Goal: Task Accomplishment & Management: Complete application form

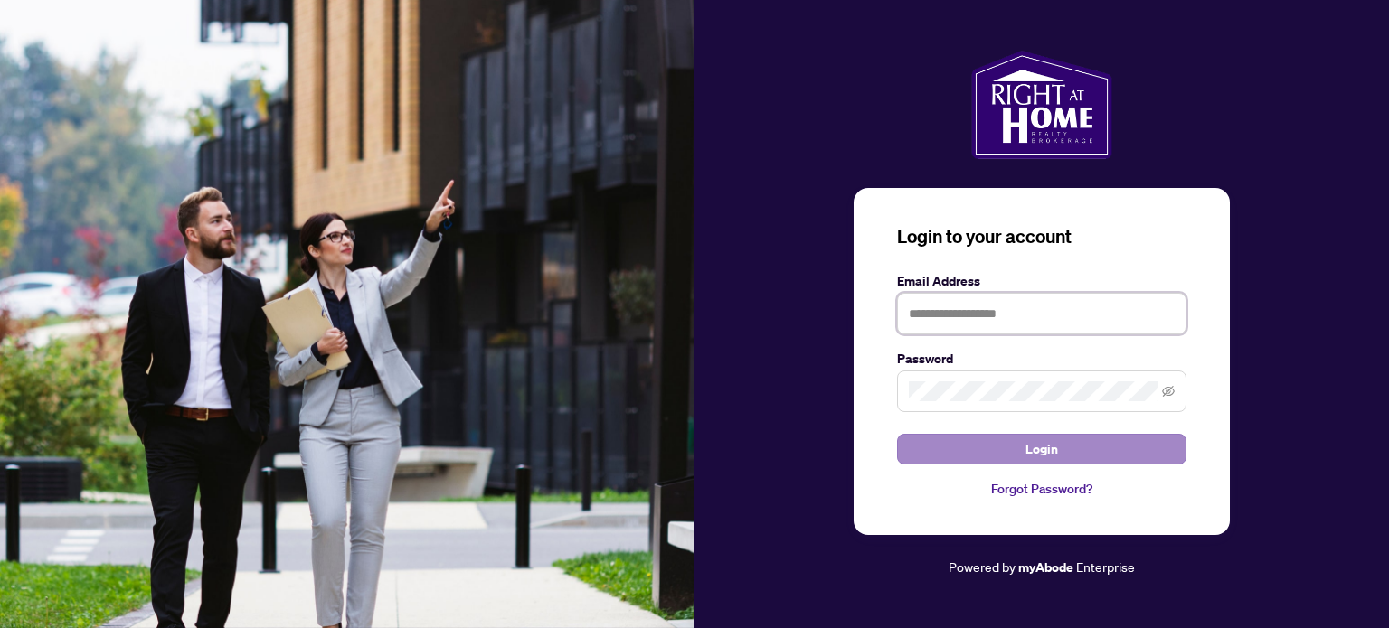
type input "**********"
click at [967, 441] on button "Login" at bounding box center [1041, 449] width 289 height 31
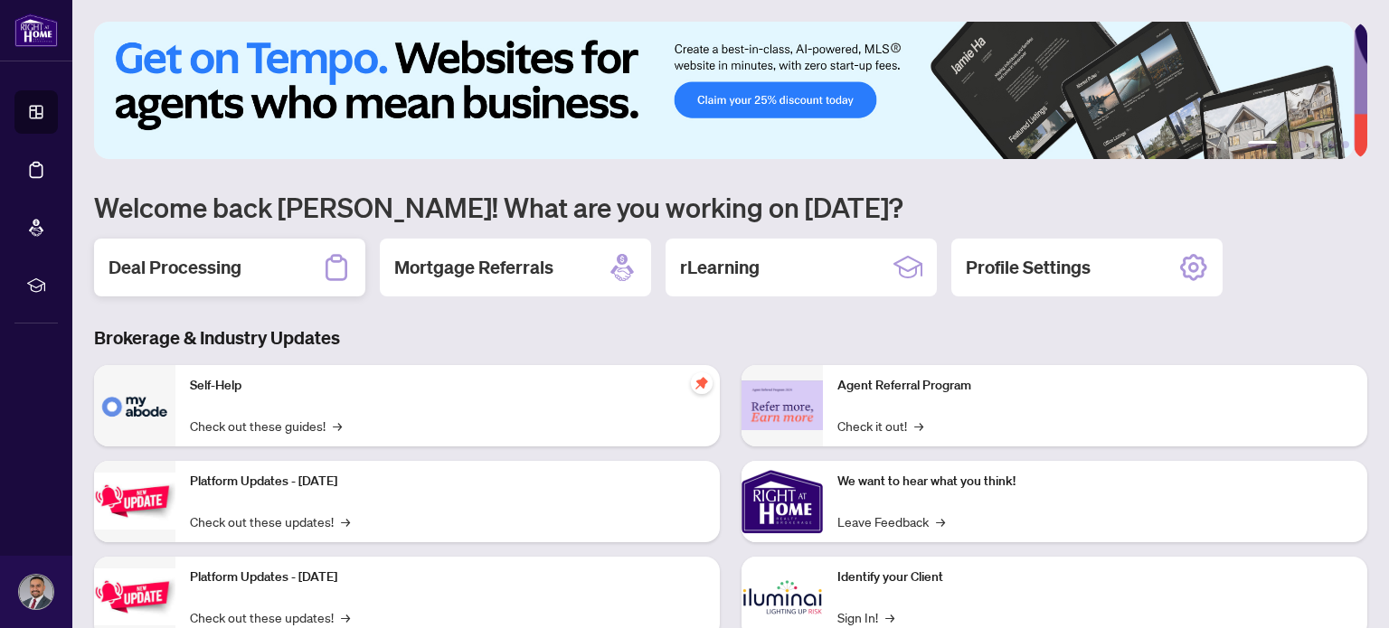
click at [302, 259] on div "Deal Processing" at bounding box center [229, 268] width 271 height 58
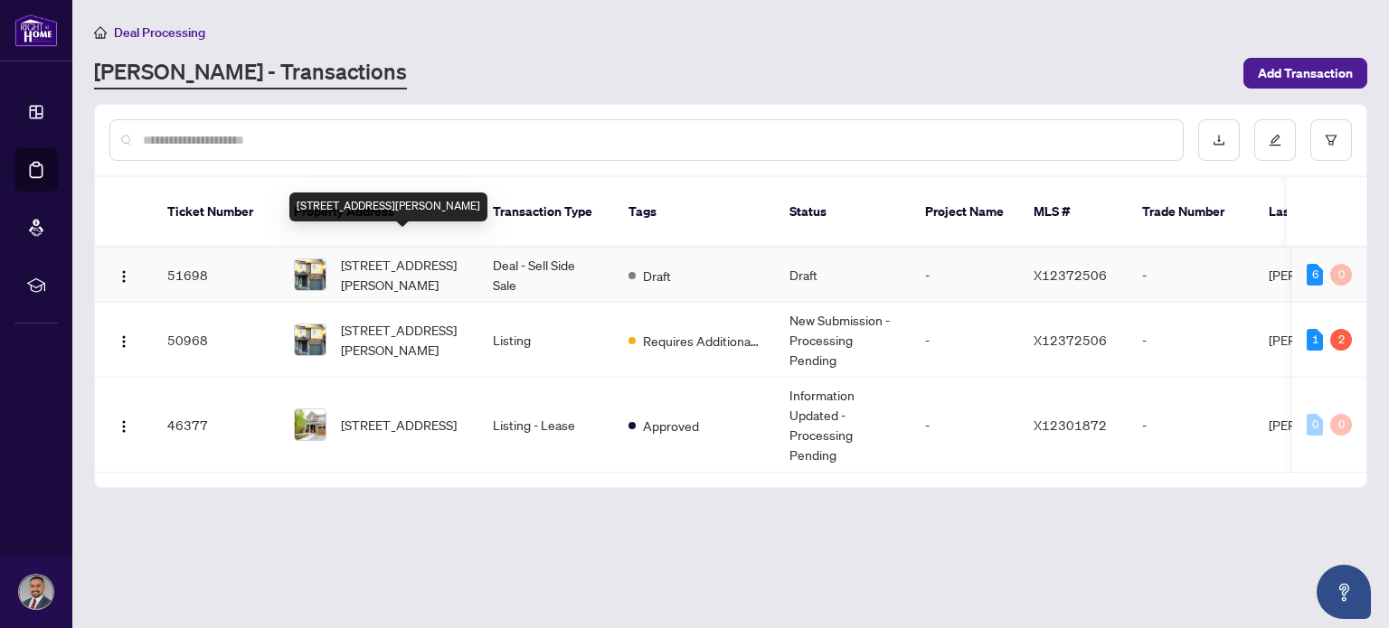
click at [405, 255] on span "[STREET_ADDRESS][PERSON_NAME]" at bounding box center [402, 275] width 123 height 40
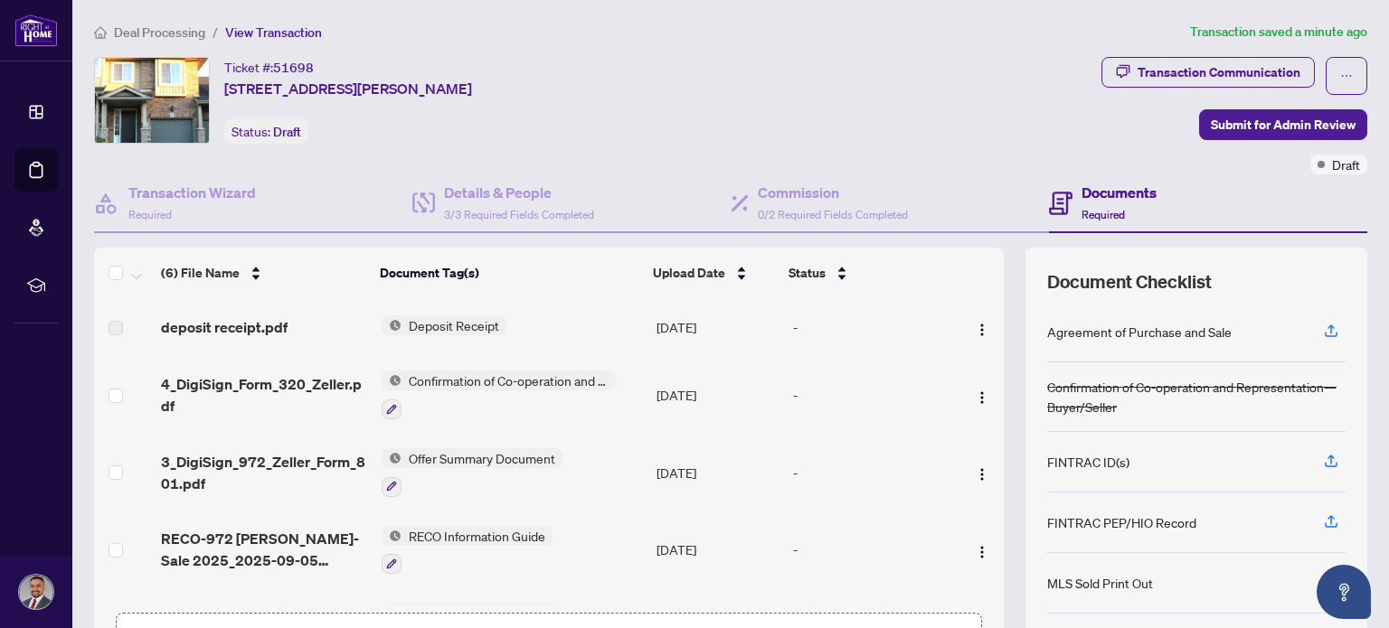
click at [417, 316] on span "Deposit Receipt" at bounding box center [453, 326] width 105 height 20
click at [244, 332] on span "deposit receipt.pdf" at bounding box center [224, 327] width 127 height 22
click at [975, 317] on span "button" at bounding box center [982, 327] width 14 height 20
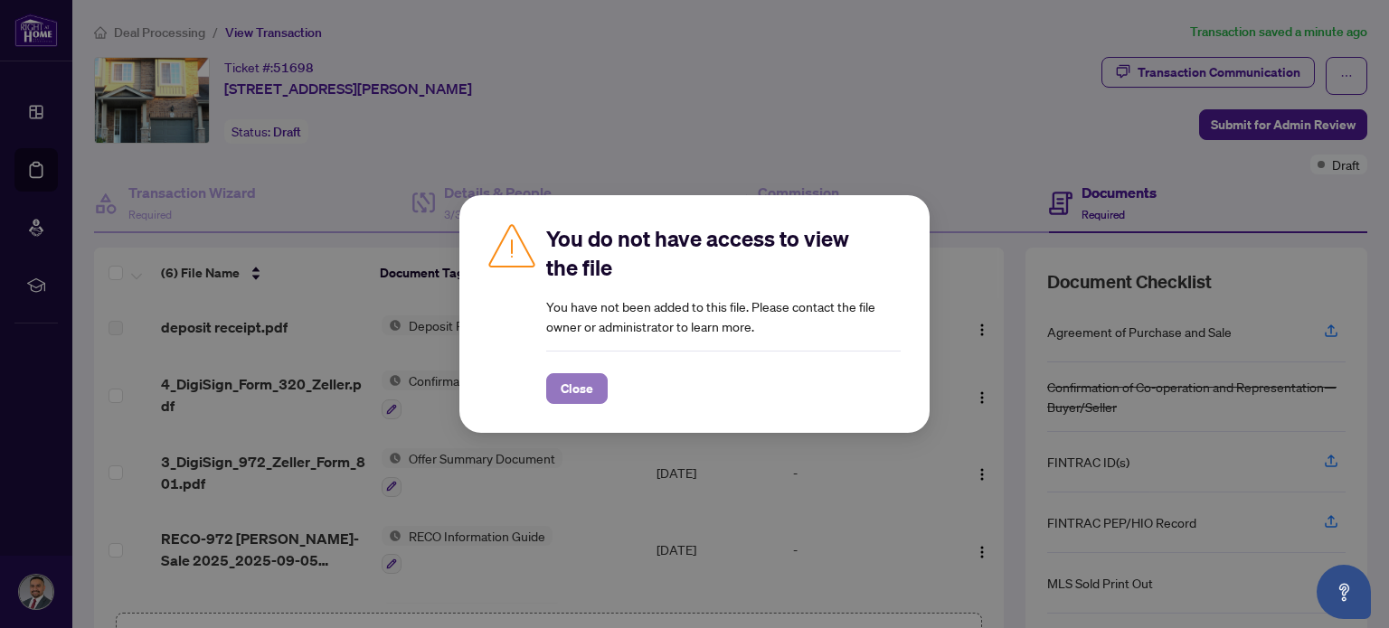
click at [581, 381] on span "Close" at bounding box center [577, 388] width 33 height 29
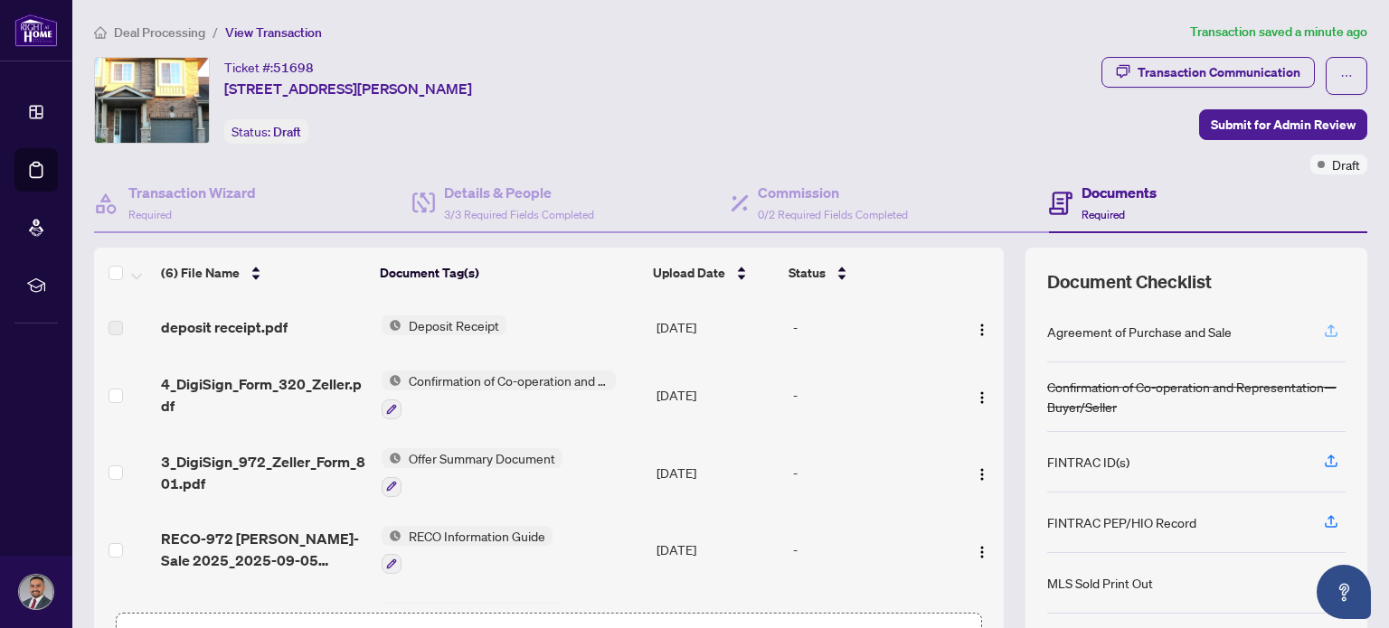
click at [1323, 327] on icon "button" at bounding box center [1331, 331] width 16 height 16
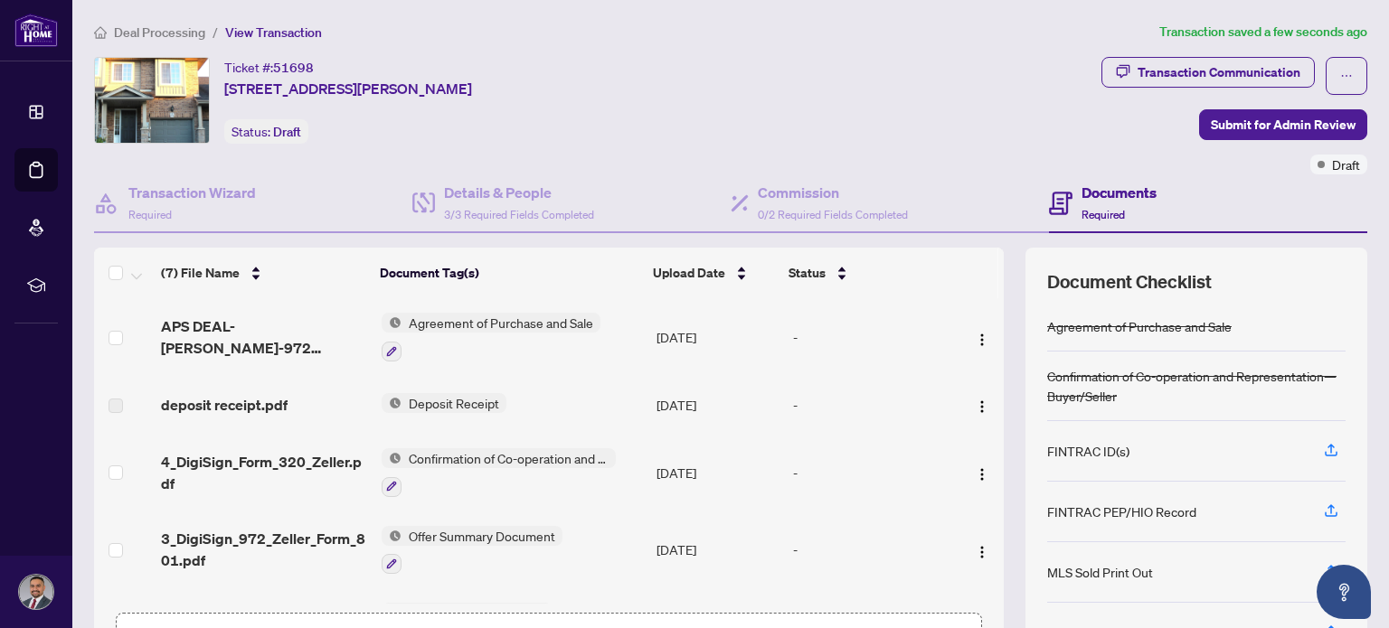
click at [427, 399] on span "Deposit Receipt" at bounding box center [453, 403] width 105 height 20
click at [253, 405] on span "deposit receipt.pdf" at bounding box center [224, 405] width 127 height 22
click at [975, 400] on img "button" at bounding box center [982, 407] width 14 height 14
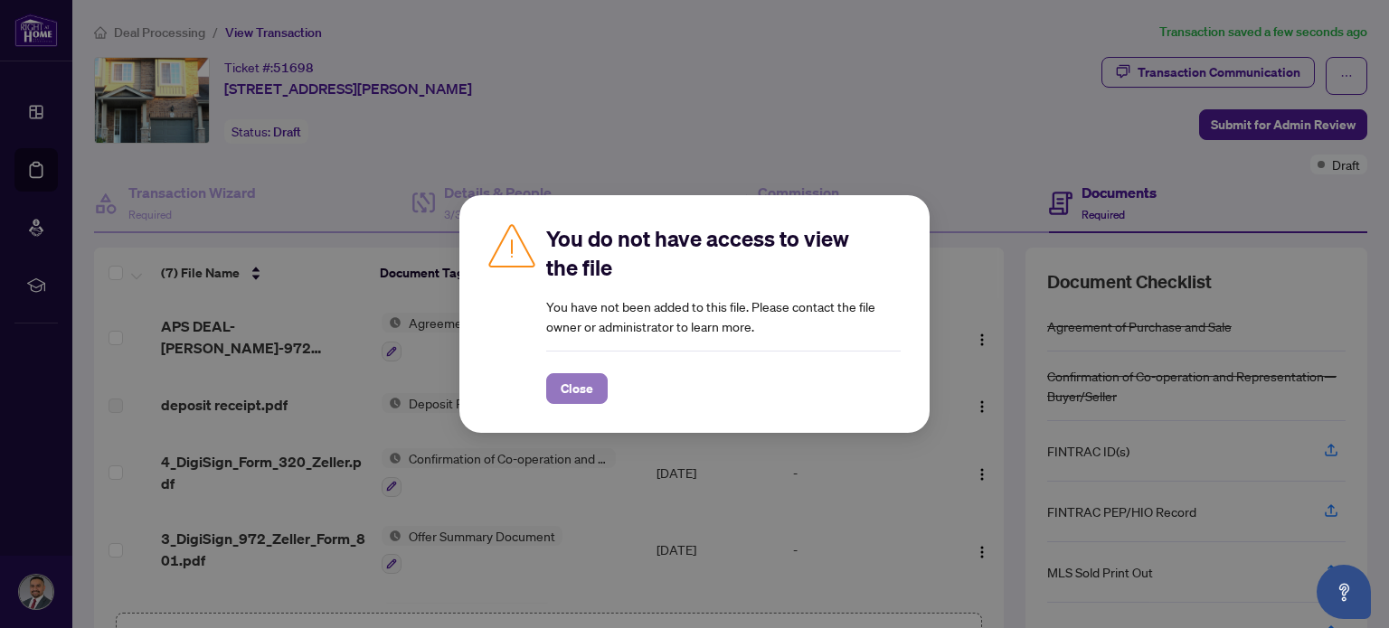
click at [582, 384] on span "Close" at bounding box center [577, 388] width 33 height 29
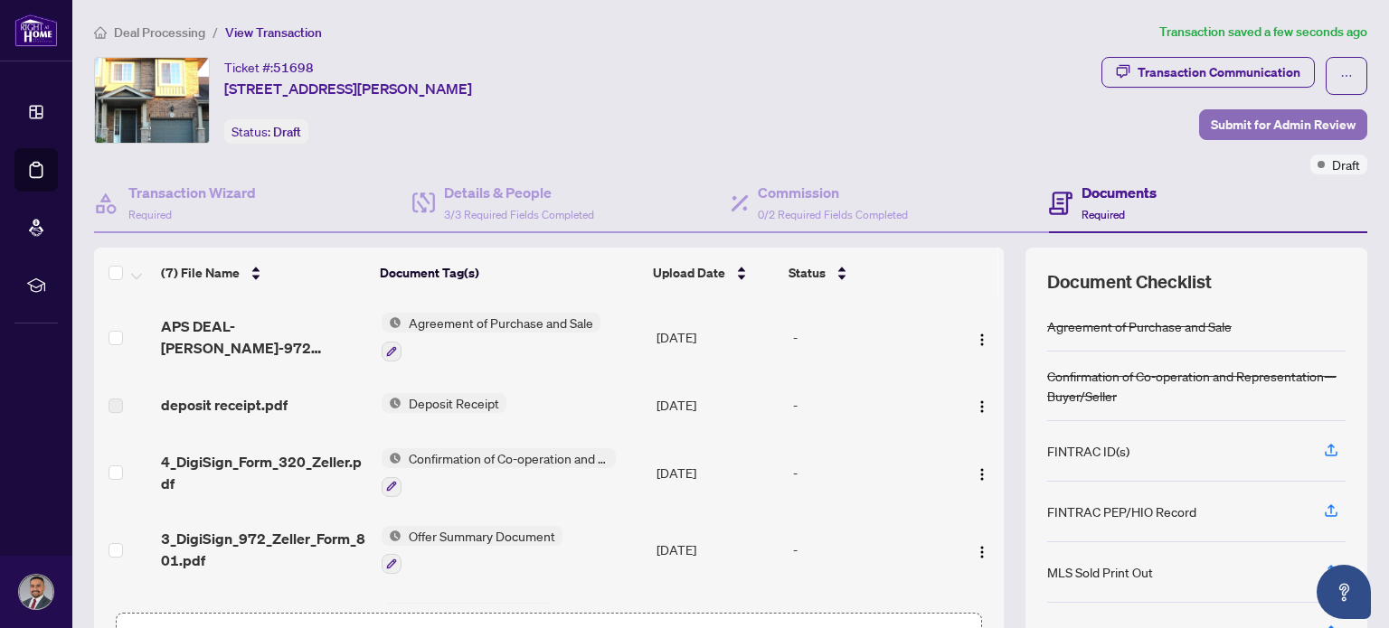
click at [1251, 115] on span "Submit for Admin Review" at bounding box center [1283, 124] width 145 height 29
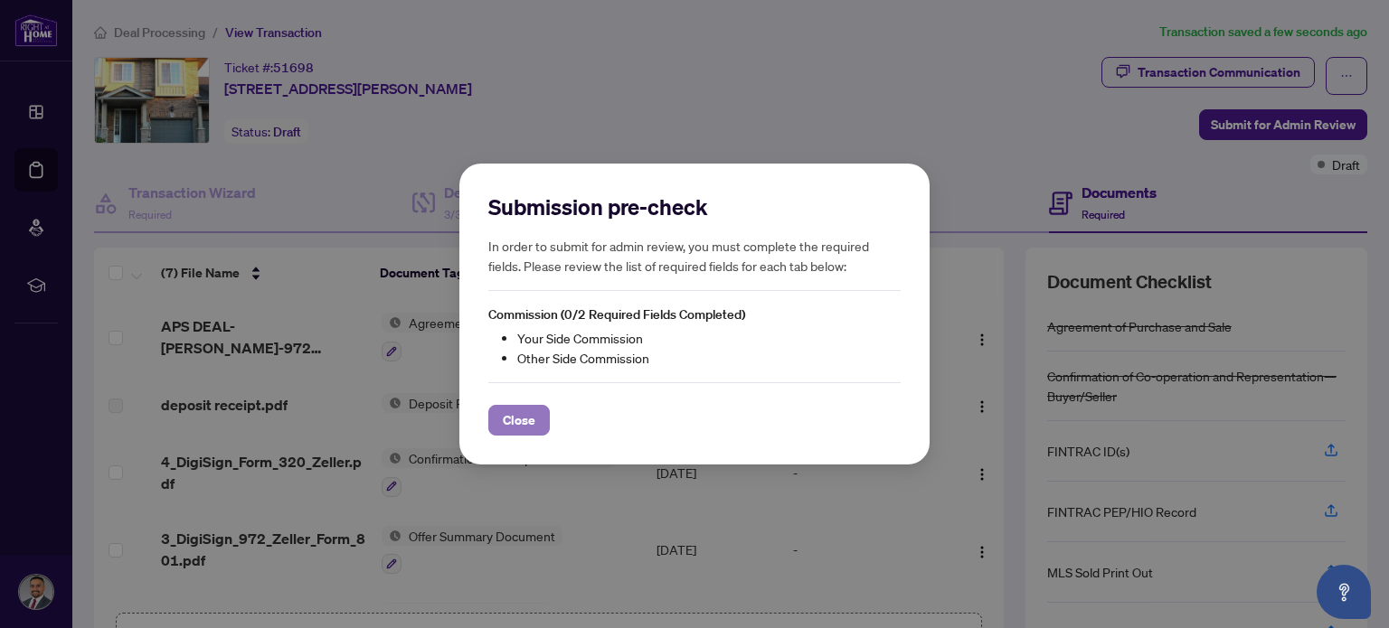
click at [514, 414] on span "Close" at bounding box center [519, 420] width 33 height 29
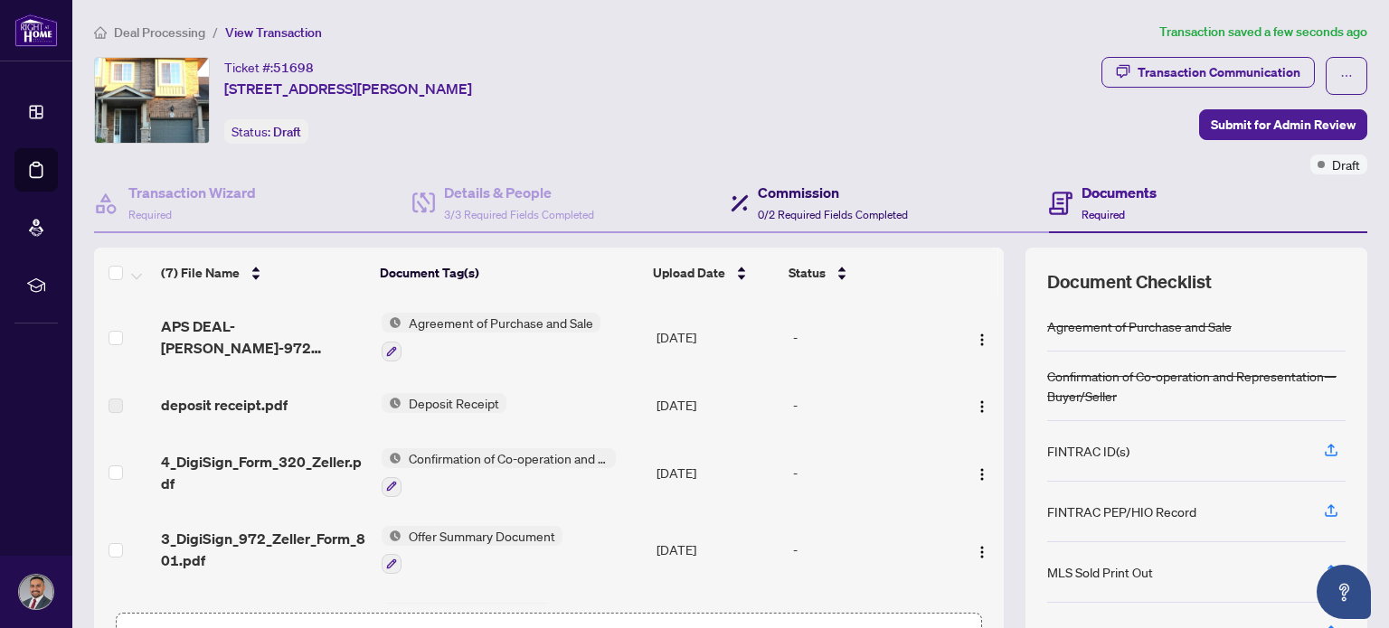
click at [802, 200] on h4 "Commission" at bounding box center [833, 193] width 150 height 22
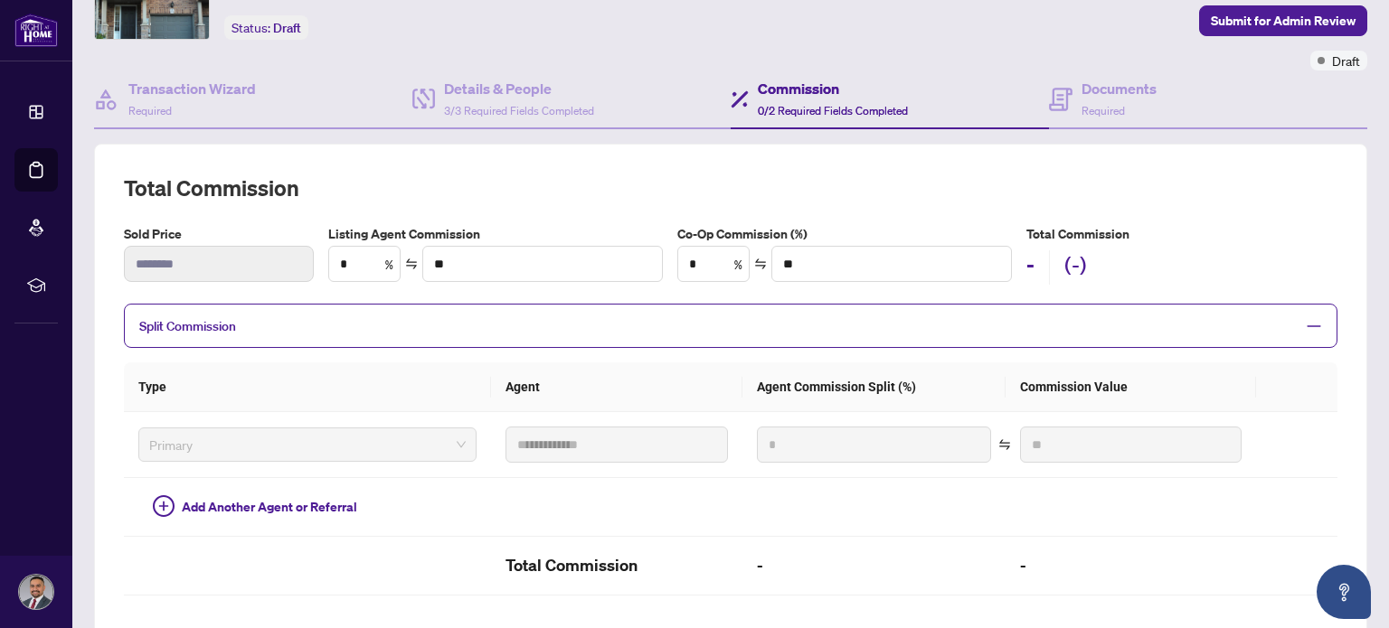
scroll to position [132, 0]
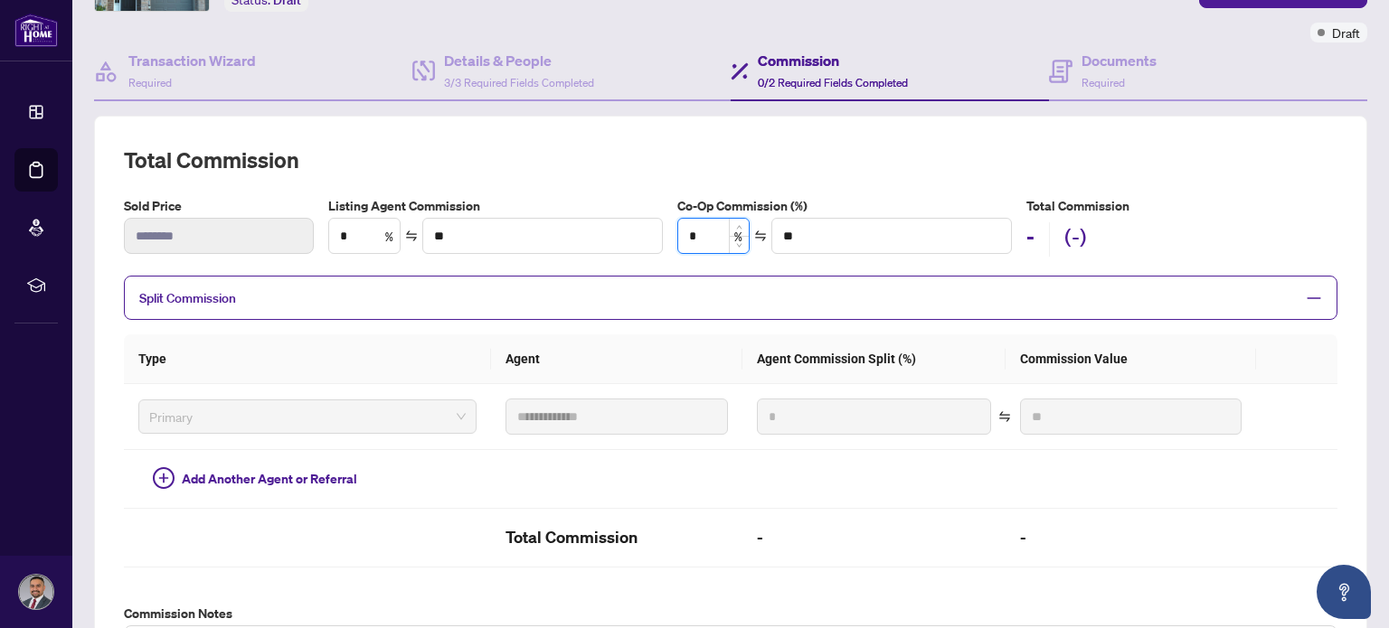
click at [712, 233] on input "*" at bounding box center [713, 236] width 71 height 34
type input "*"
type input "*******"
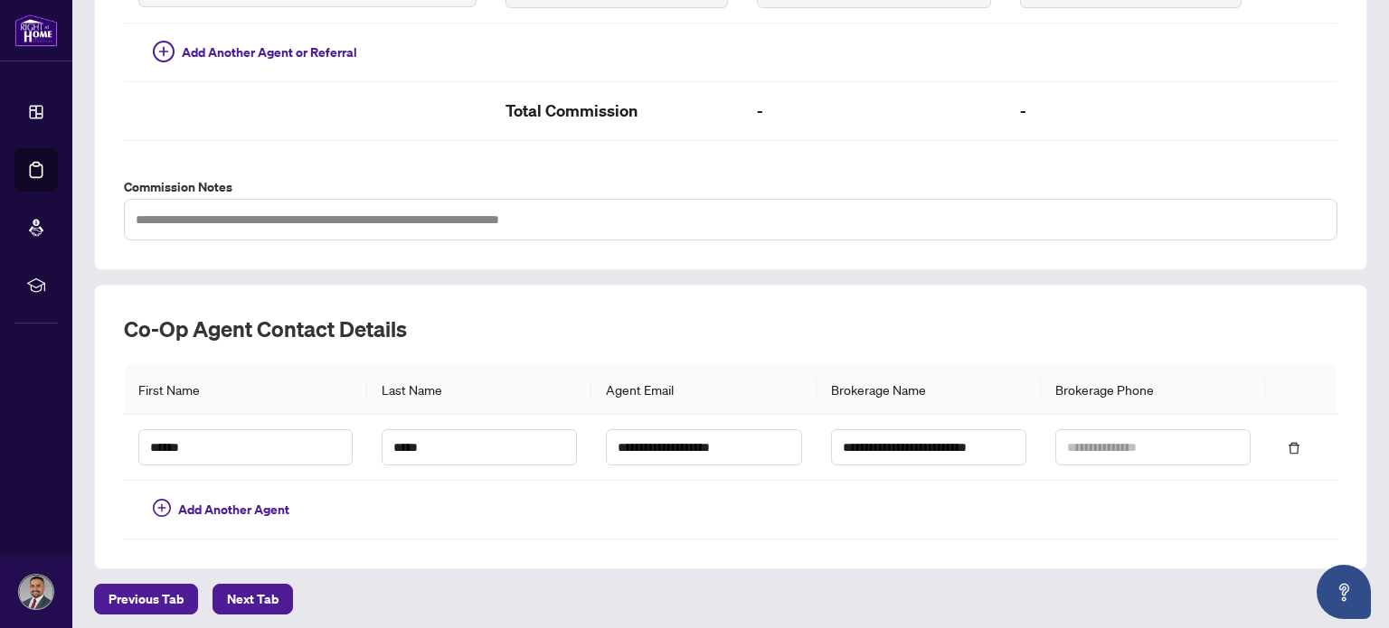
scroll to position [0, 0]
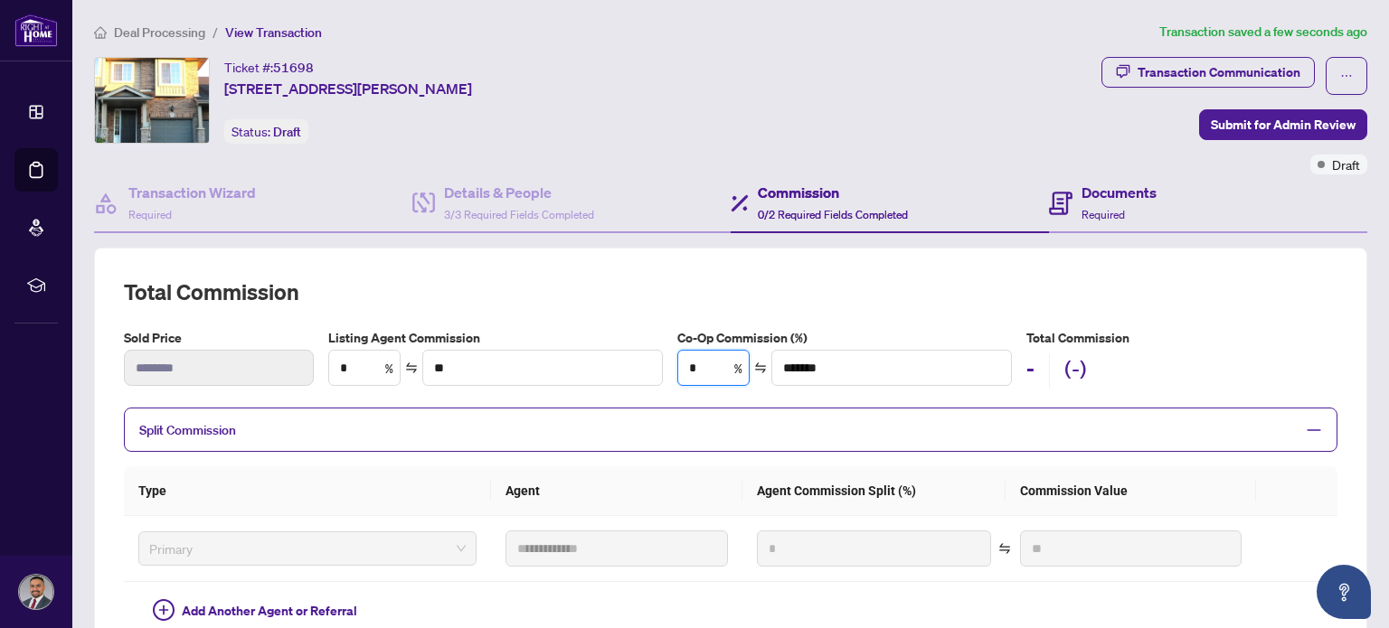
type input "*"
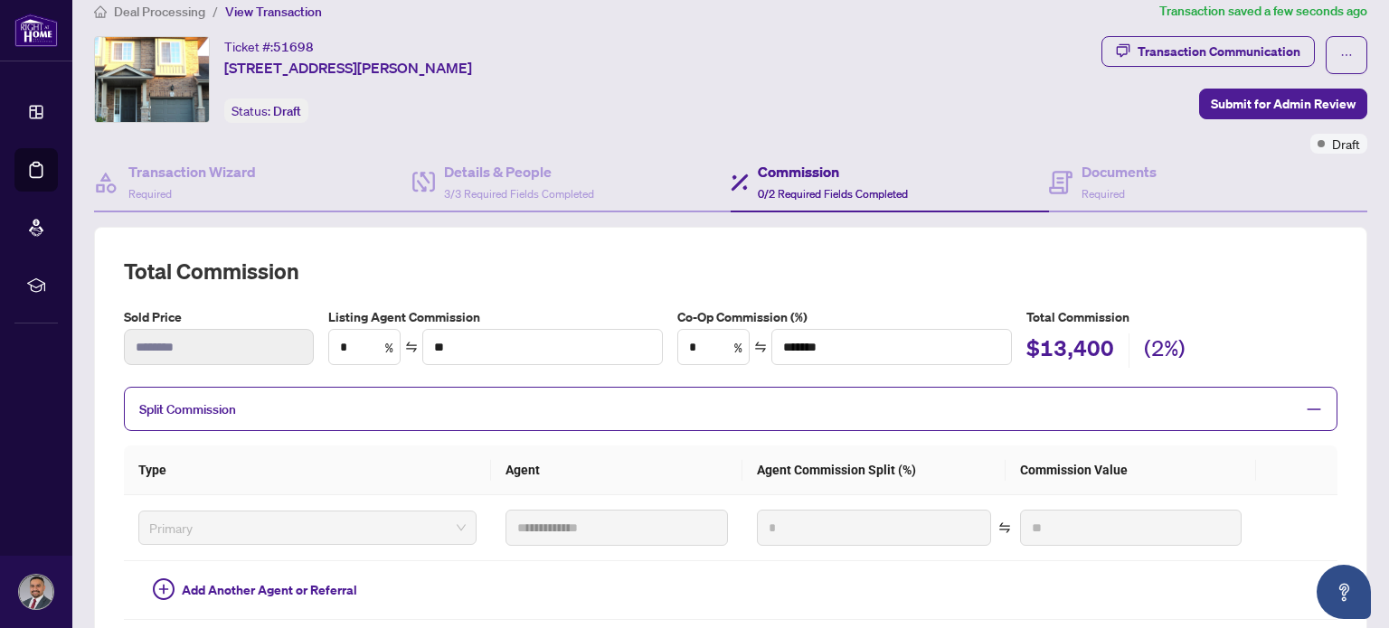
scroll to position [22, 0]
click at [1253, 90] on span "Submit for Admin Review" at bounding box center [1283, 103] width 145 height 29
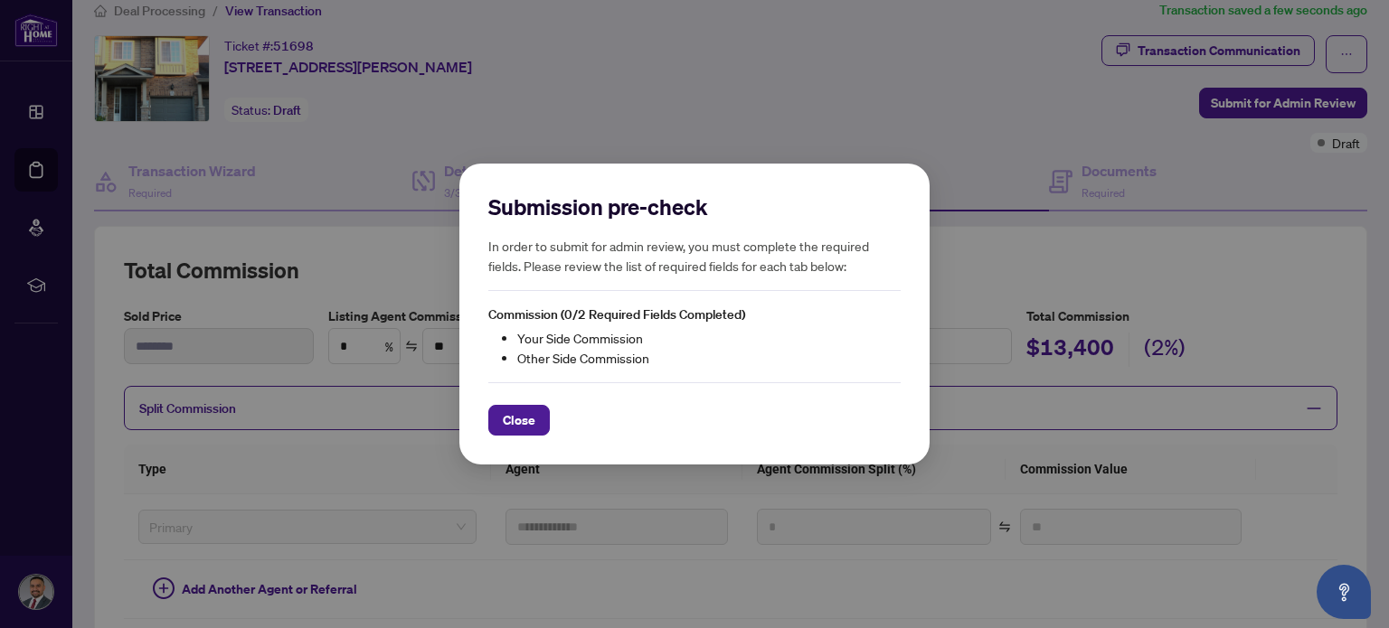
click at [524, 403] on div "Close" at bounding box center [694, 408] width 412 height 53
click at [504, 415] on span "Close" at bounding box center [519, 420] width 33 height 29
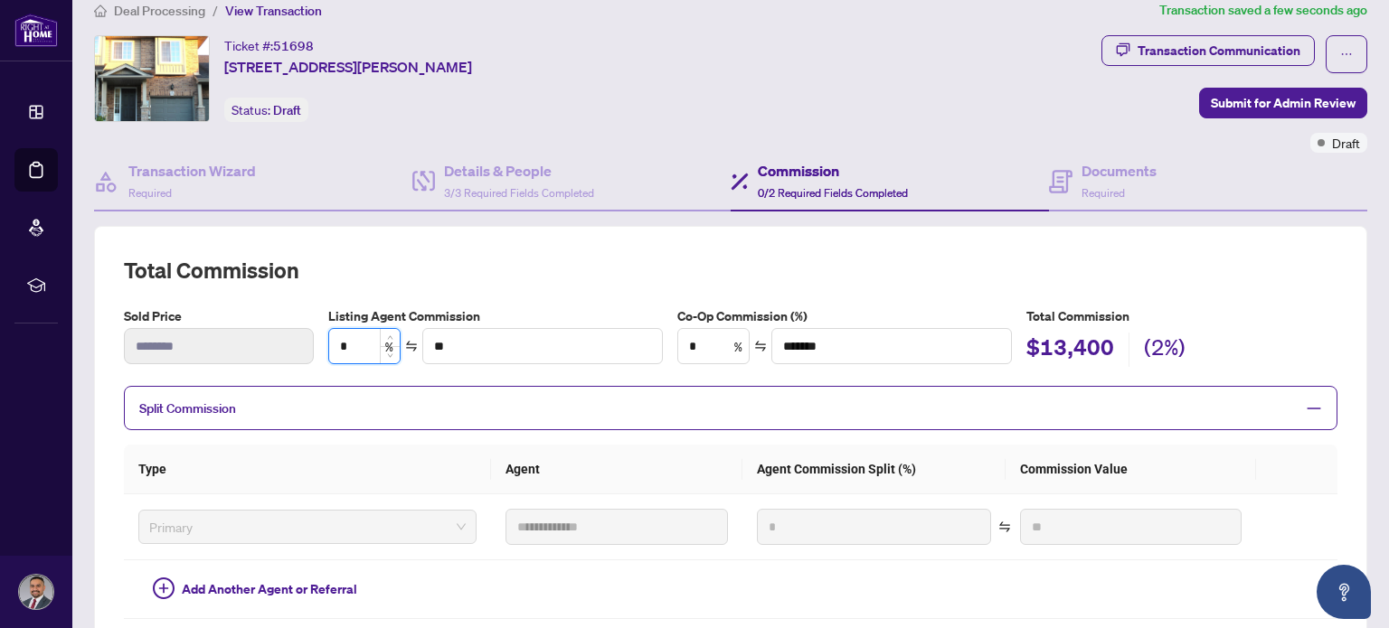
click at [366, 344] on input "*" at bounding box center [364, 346] width 71 height 34
click at [478, 343] on input "**" at bounding box center [542, 346] width 239 height 34
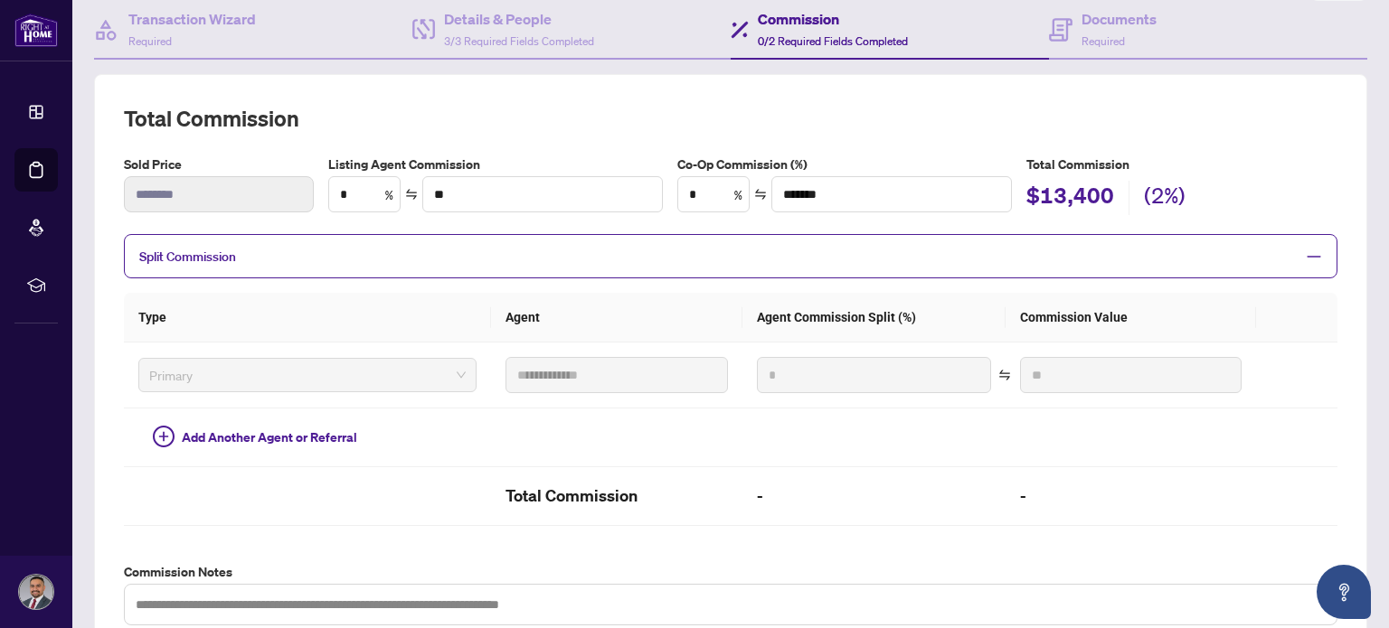
scroll to position [121, 0]
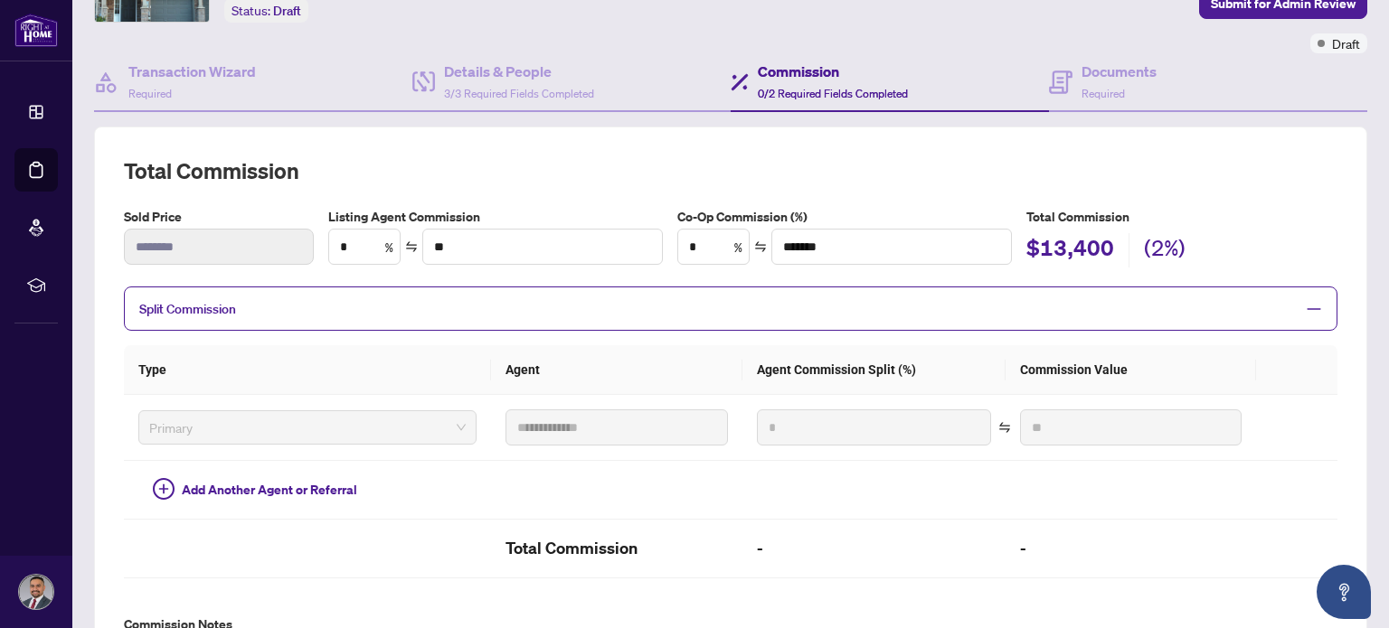
click at [1033, 292] on div "Split Commission" at bounding box center [730, 309] width 1213 height 44
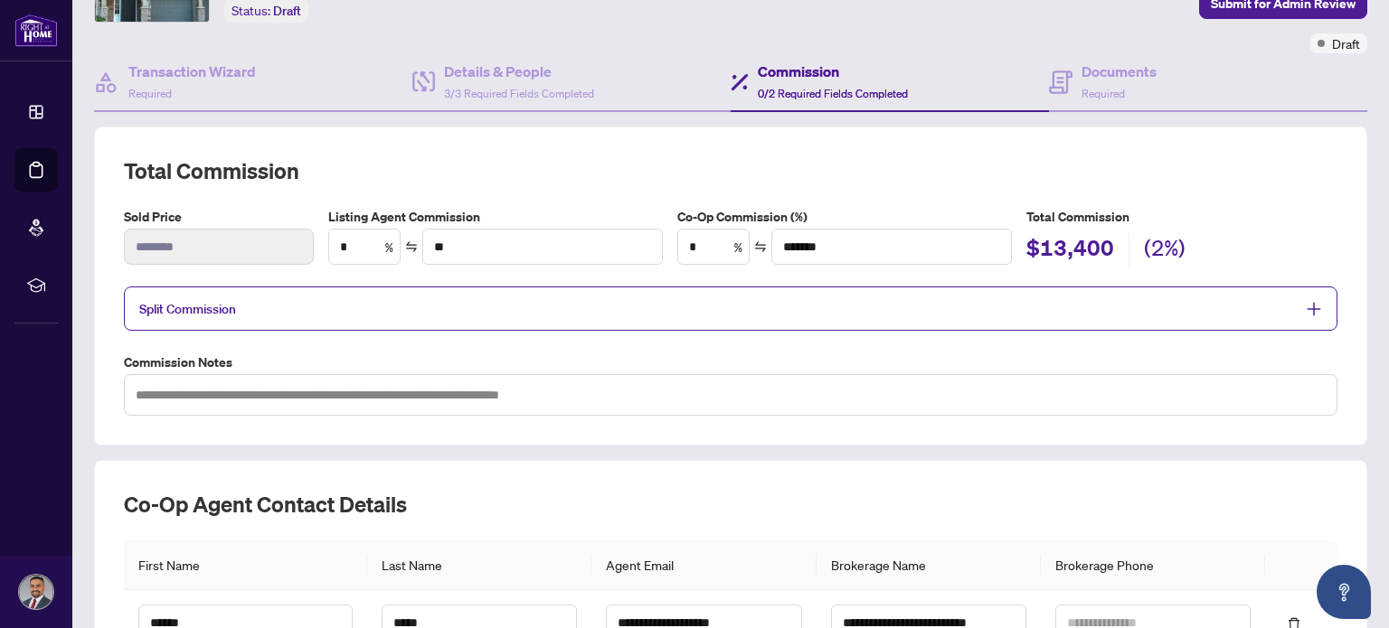
click at [1306, 301] on icon "plus" at bounding box center [1314, 309] width 16 height 16
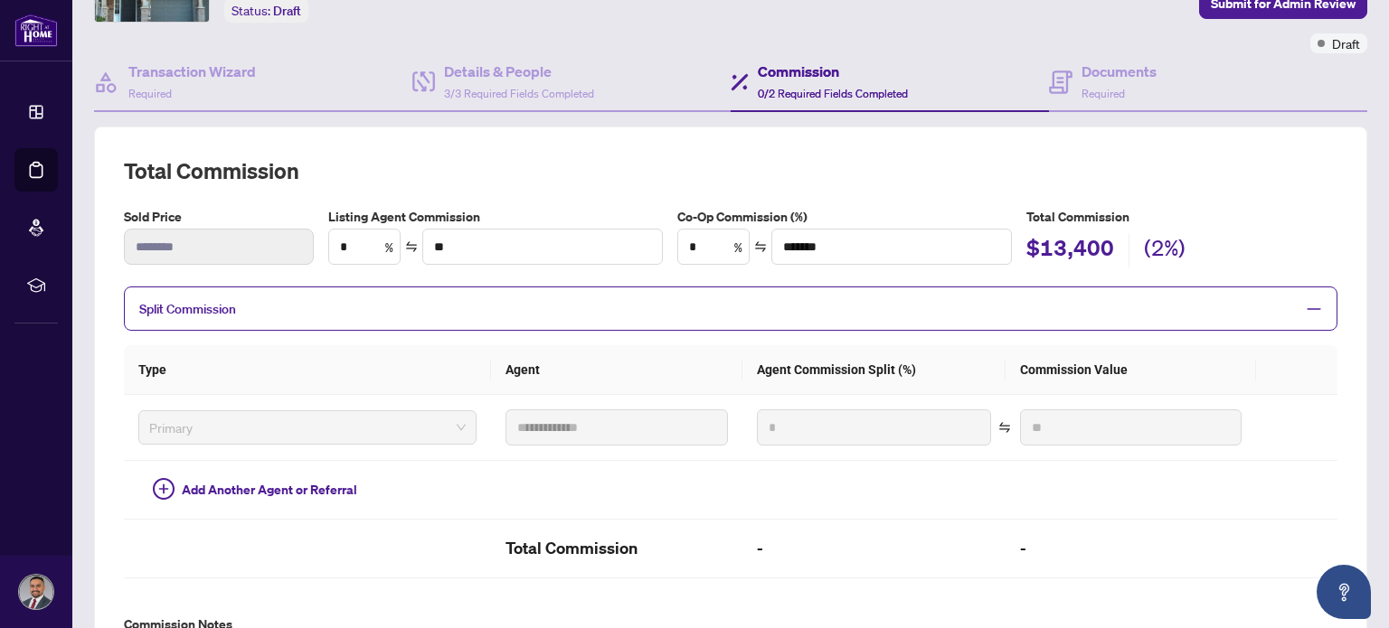
click at [1306, 301] on icon "minus" at bounding box center [1314, 309] width 16 height 16
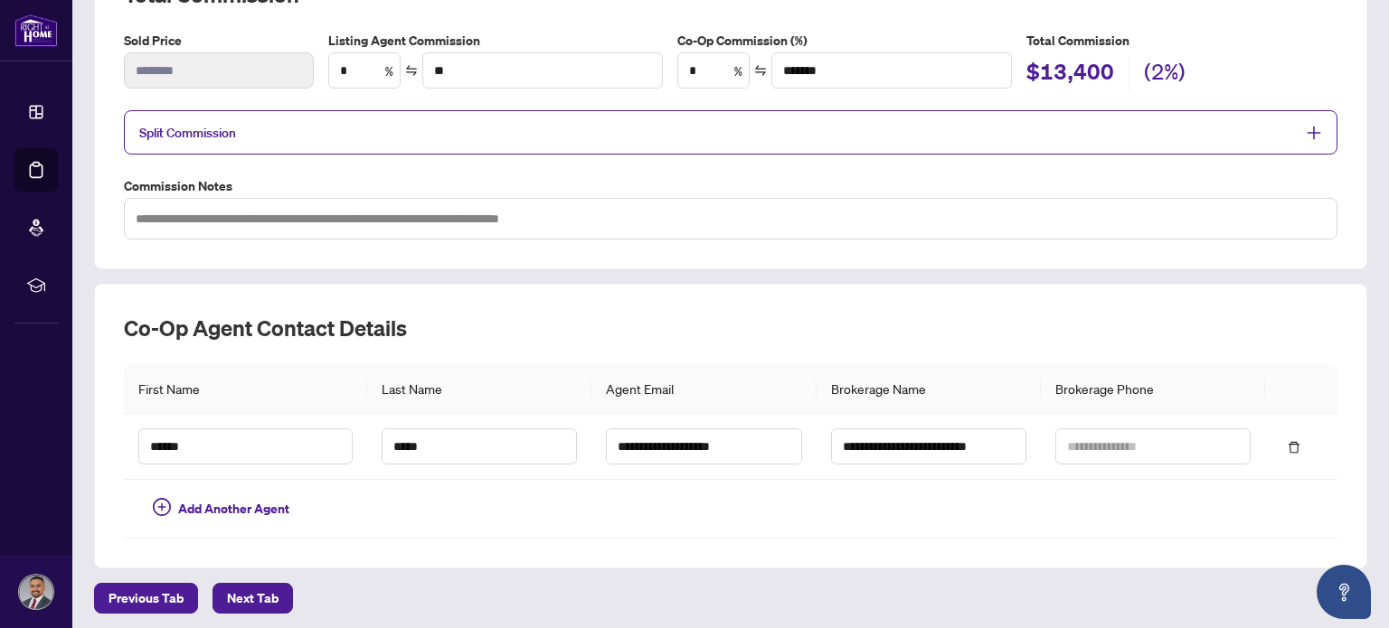
scroll to position [0, 0]
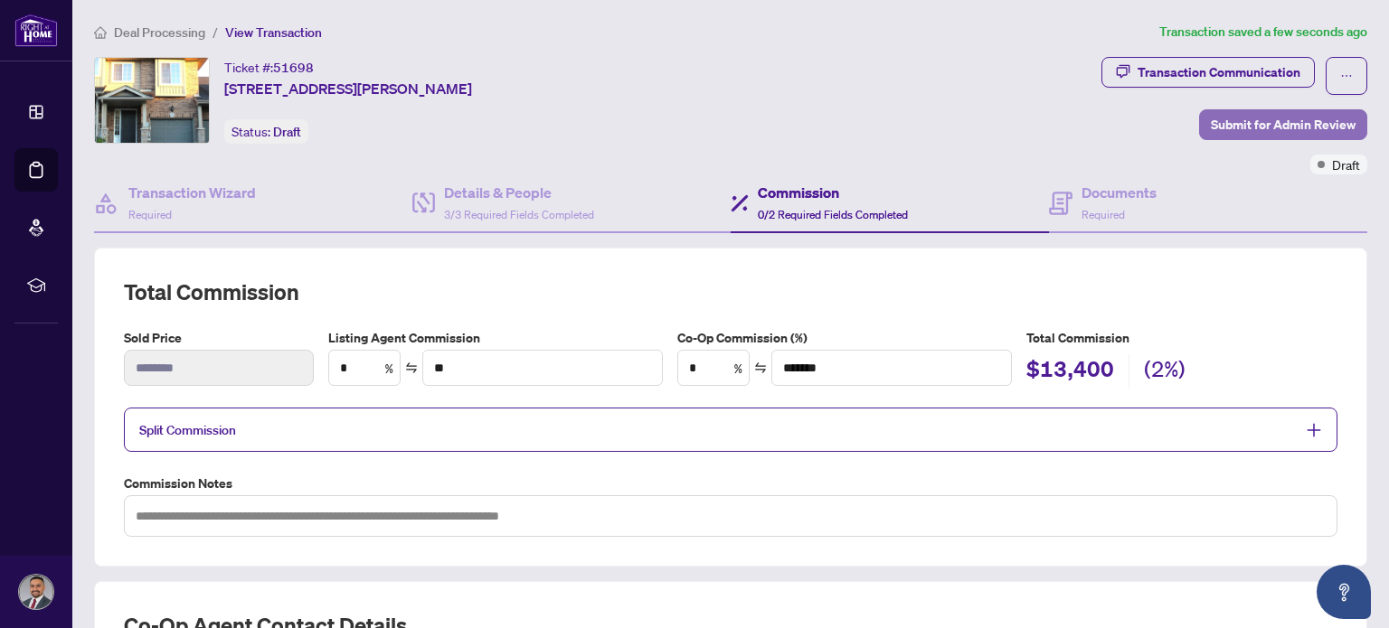
click at [1212, 134] on span "Submit for Admin Review" at bounding box center [1283, 124] width 145 height 29
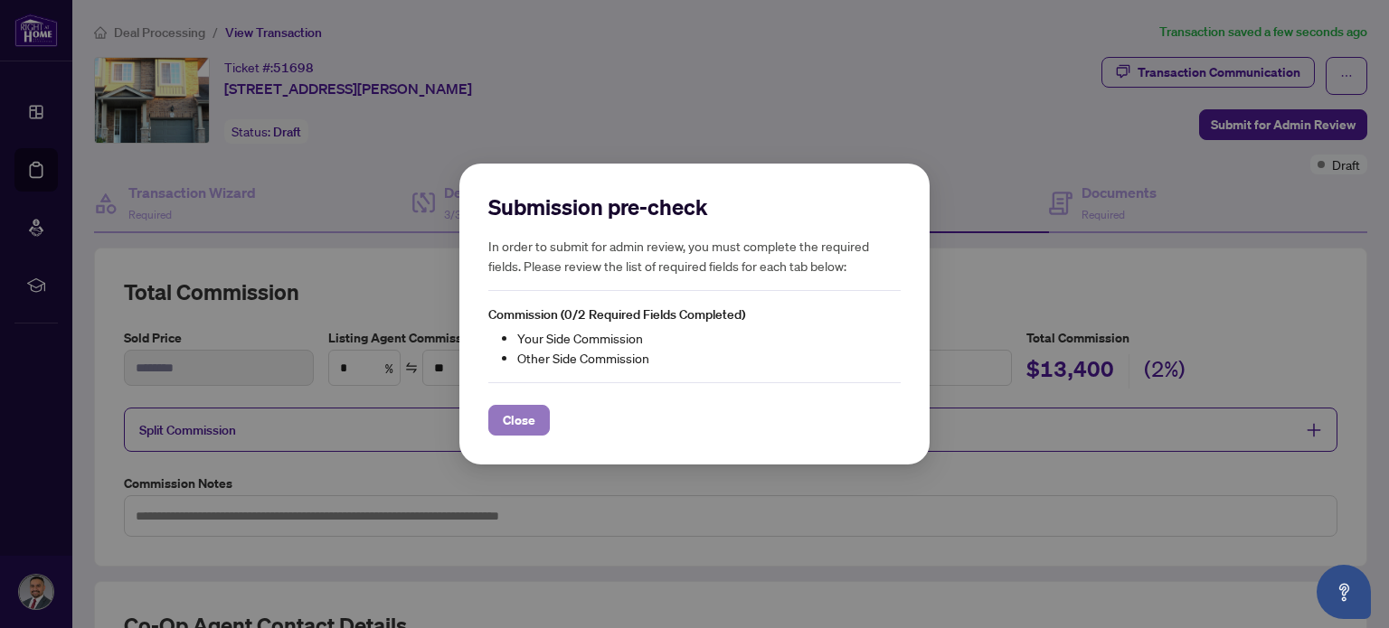
click at [519, 411] on span "Close" at bounding box center [519, 420] width 33 height 29
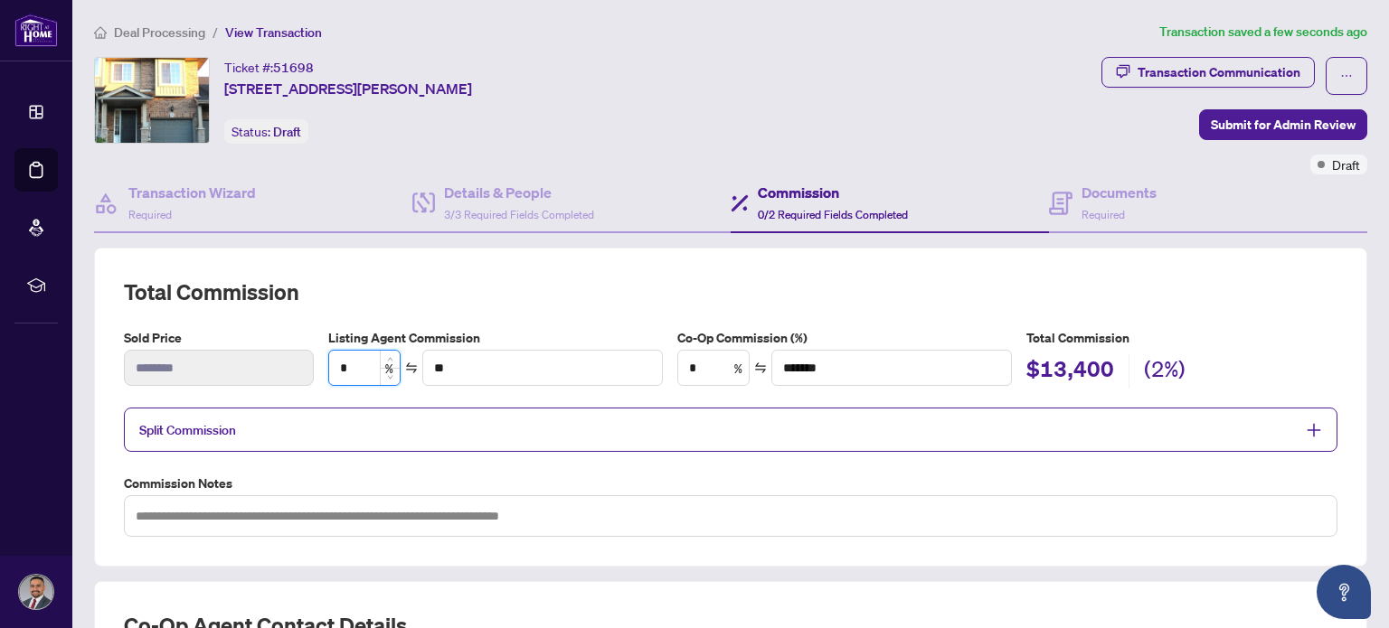
click at [360, 370] on input "*" at bounding box center [364, 368] width 71 height 34
click at [490, 357] on input "**" at bounding box center [542, 368] width 239 height 34
type input "*"
click at [373, 365] on input "*" at bounding box center [364, 368] width 71 height 34
click at [456, 375] on input "**" at bounding box center [542, 368] width 239 height 34
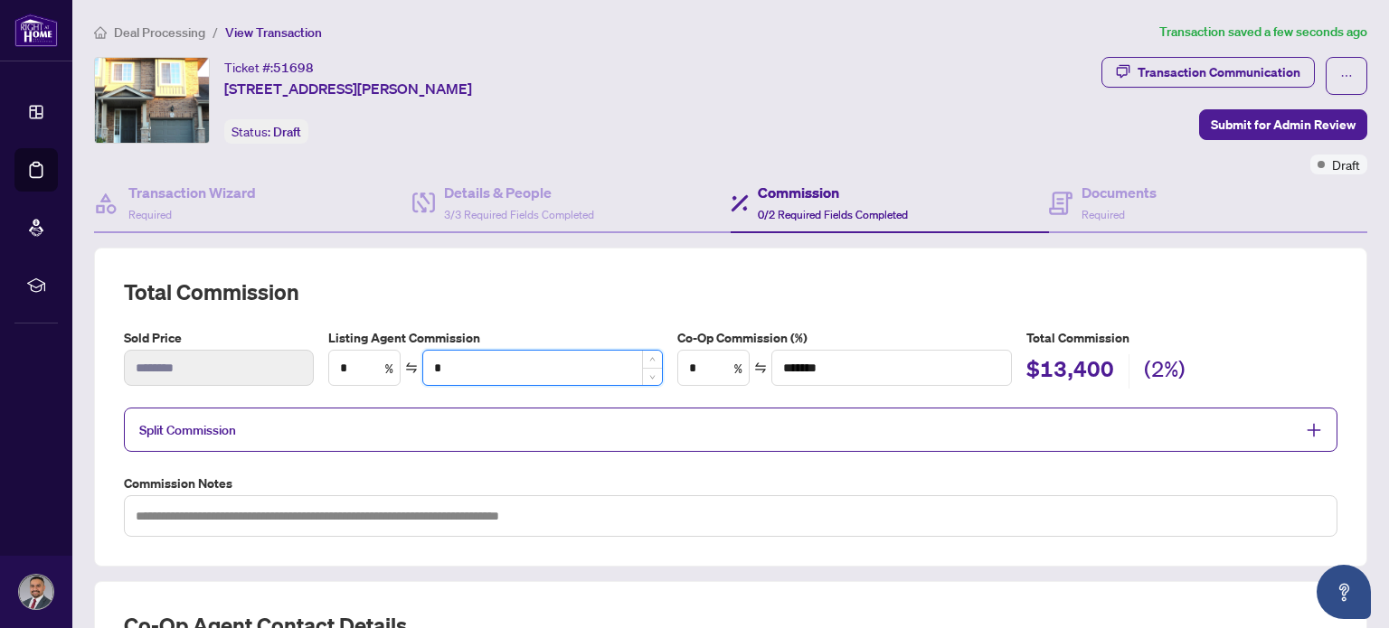
type input "**"
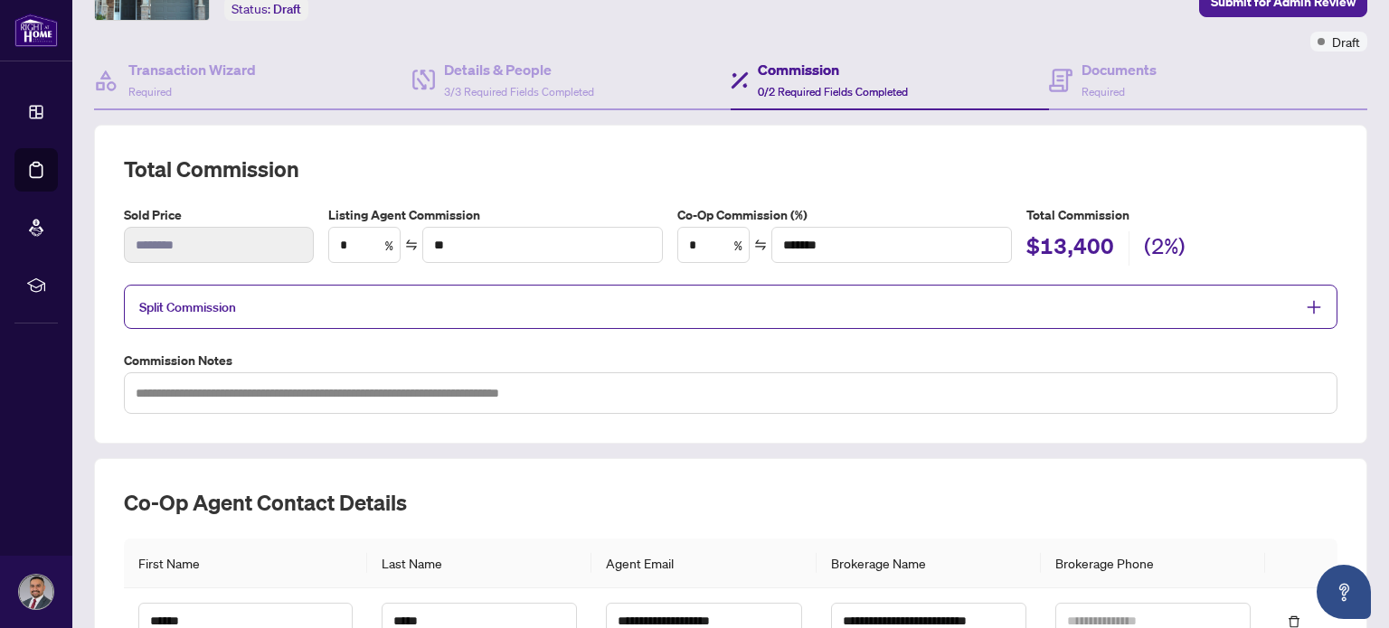
scroll to position [27, 0]
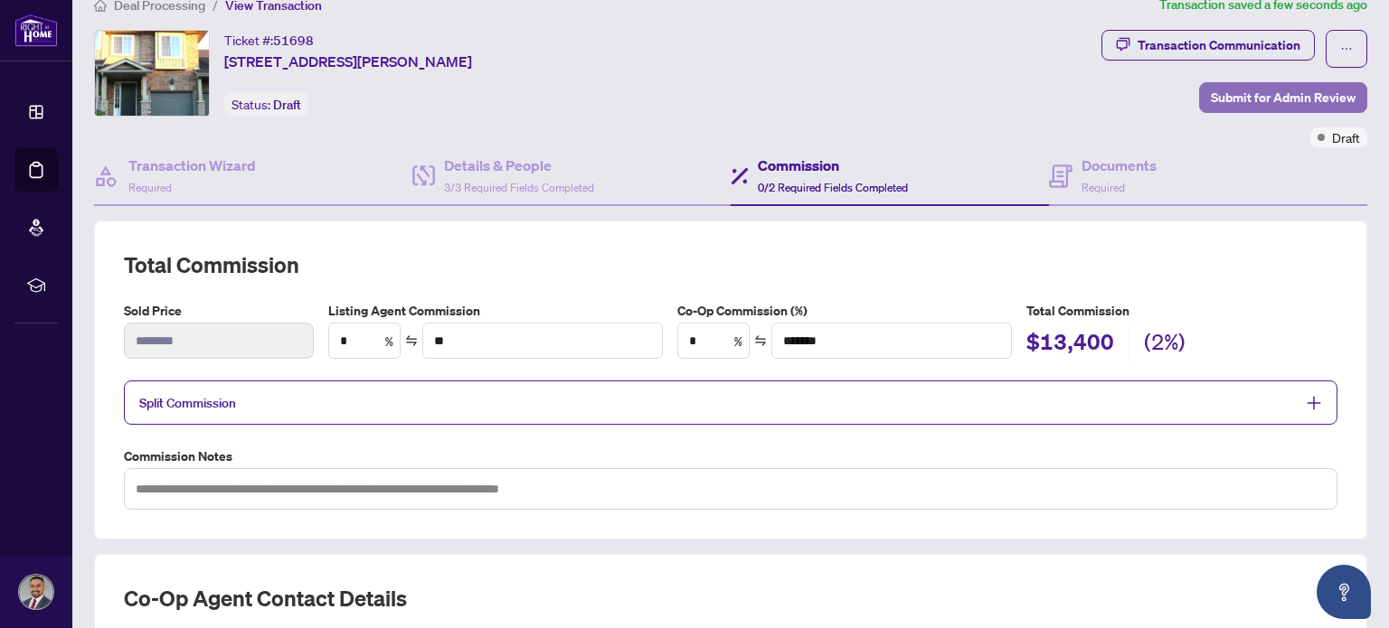
click at [1265, 105] on span "Submit for Admin Review" at bounding box center [1283, 97] width 145 height 29
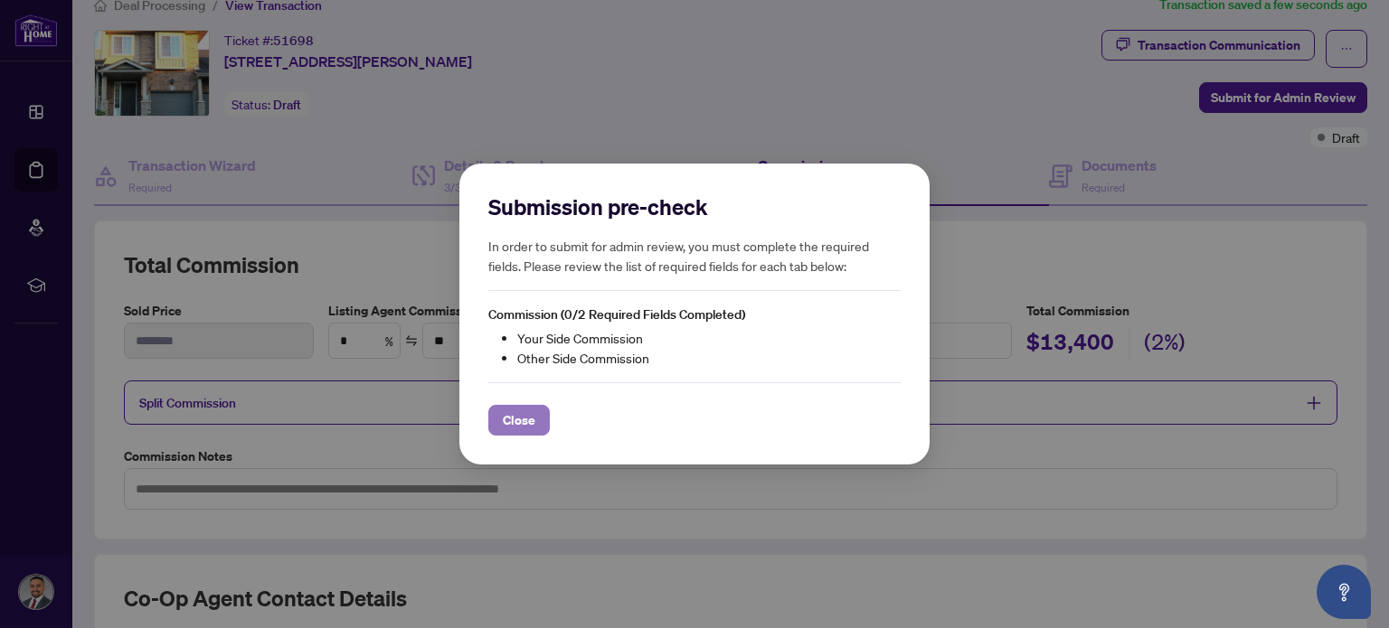
click at [517, 409] on span "Close" at bounding box center [519, 420] width 33 height 29
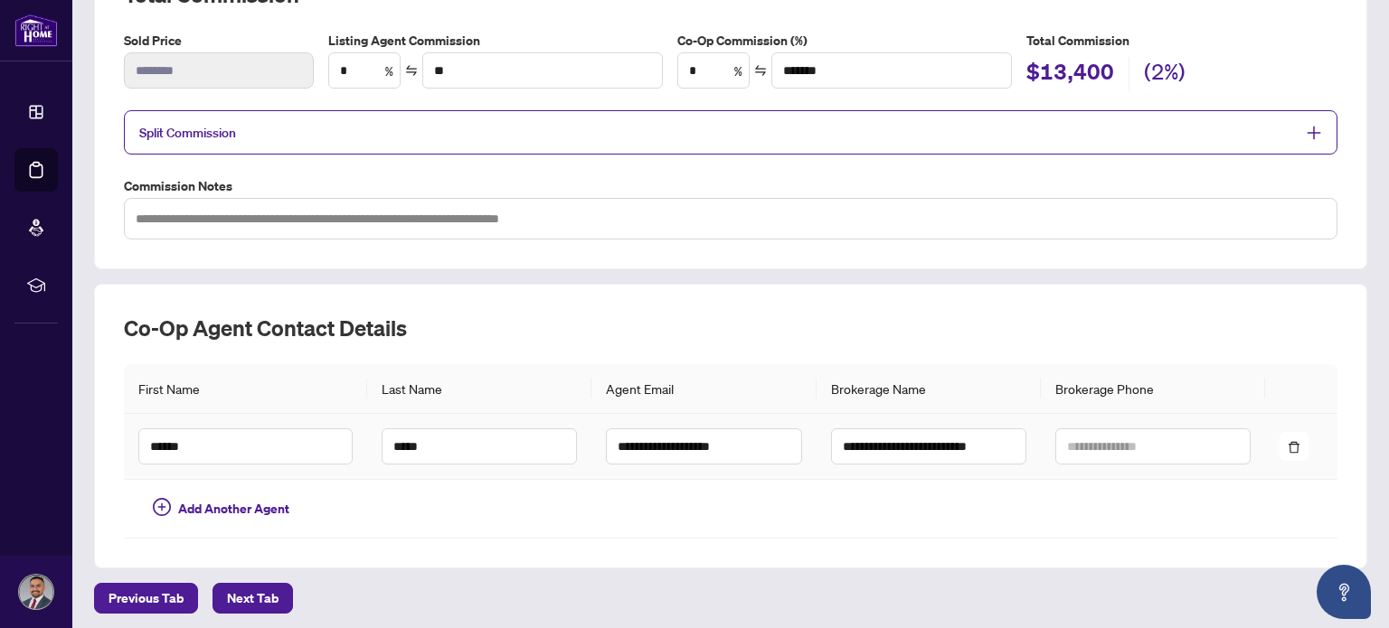
scroll to position [213, 0]
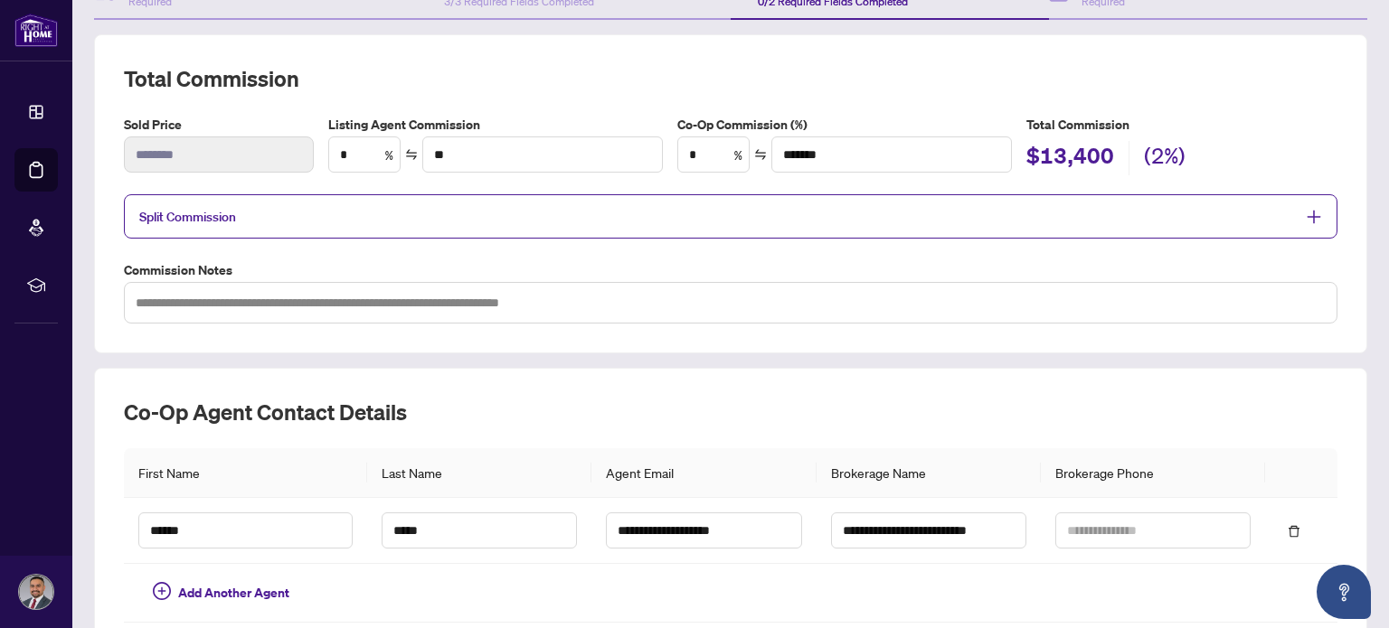
click at [1306, 214] on icon "plus" at bounding box center [1314, 217] width 16 height 16
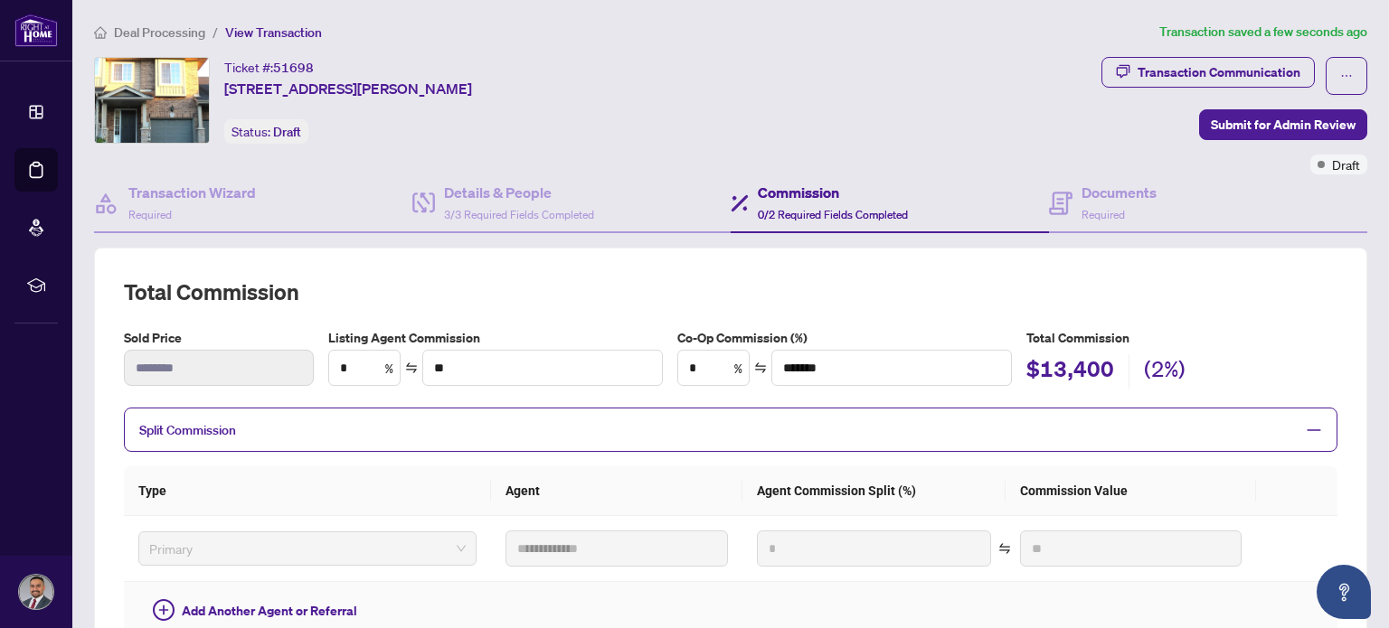
scroll to position [0, 0]
click at [955, 368] on input "*******" at bounding box center [891, 368] width 239 height 34
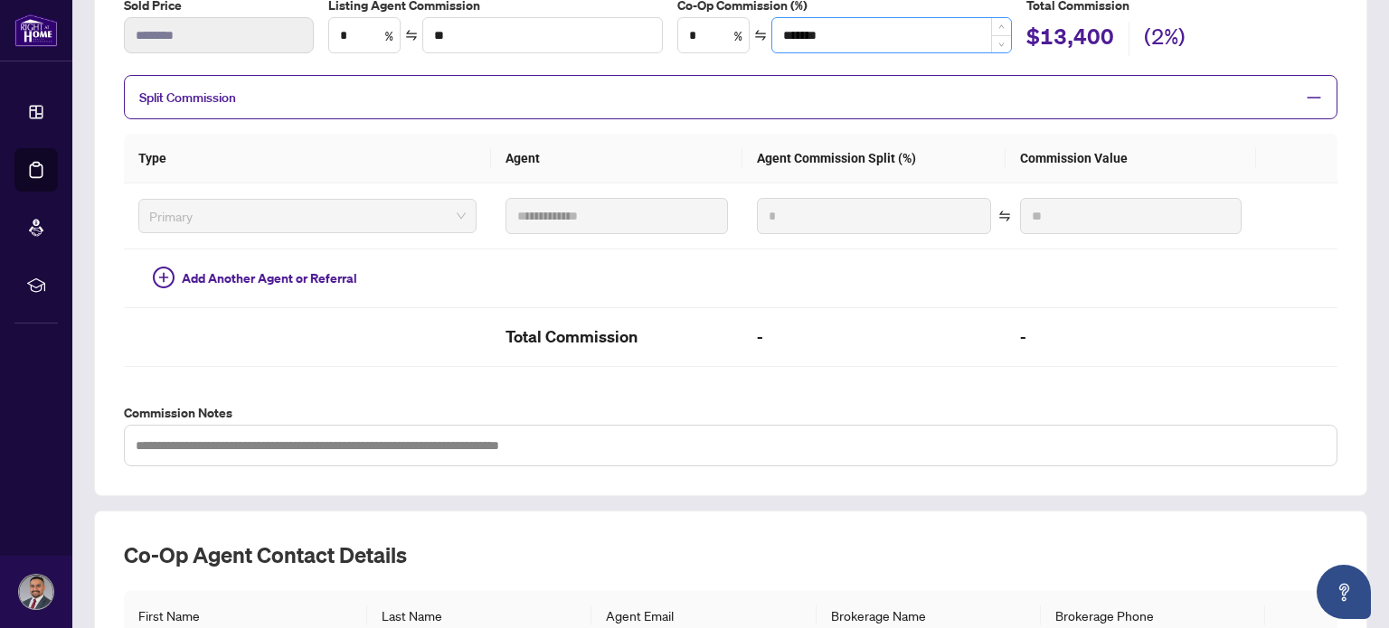
scroll to position [559, 0]
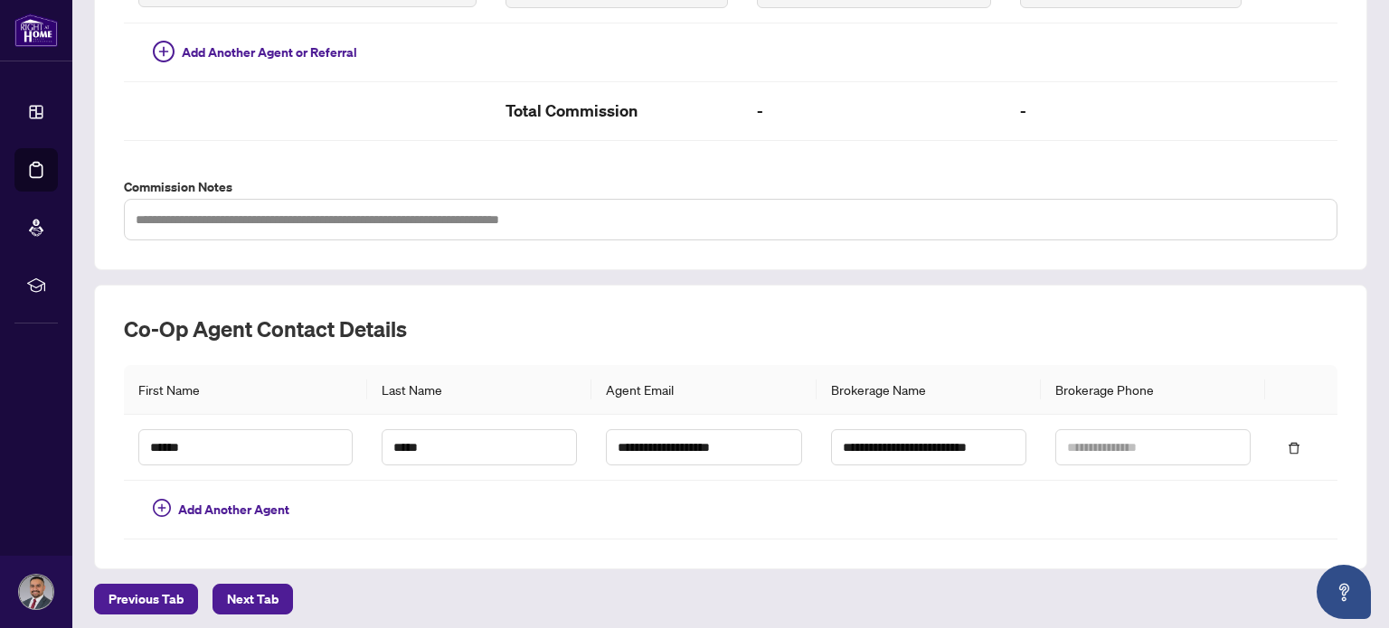
click at [278, 573] on div "**********" at bounding box center [731, 39] width 1288 height 1152
click at [261, 585] on span "Next Tab" at bounding box center [253, 599] width 52 height 29
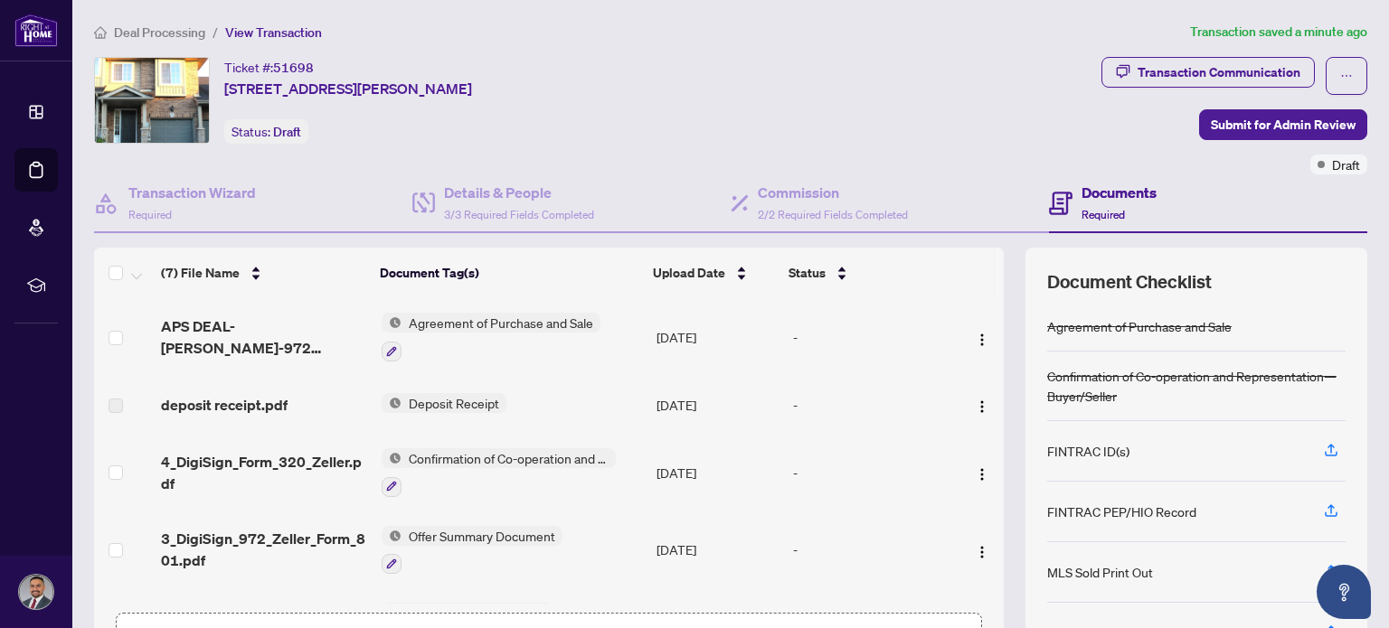
click at [456, 399] on span "Deposit Receipt" at bounding box center [453, 403] width 105 height 20
click at [975, 400] on img "button" at bounding box center [982, 407] width 14 height 14
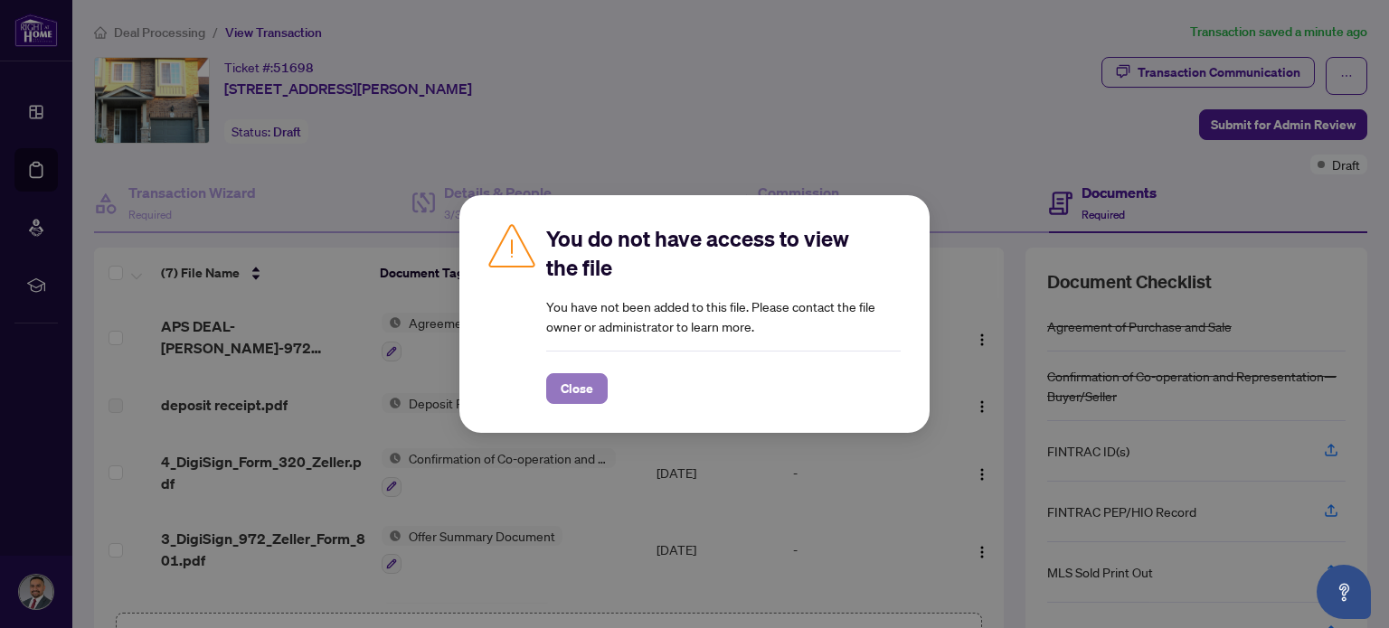
click at [565, 374] on span "Close" at bounding box center [577, 388] width 33 height 29
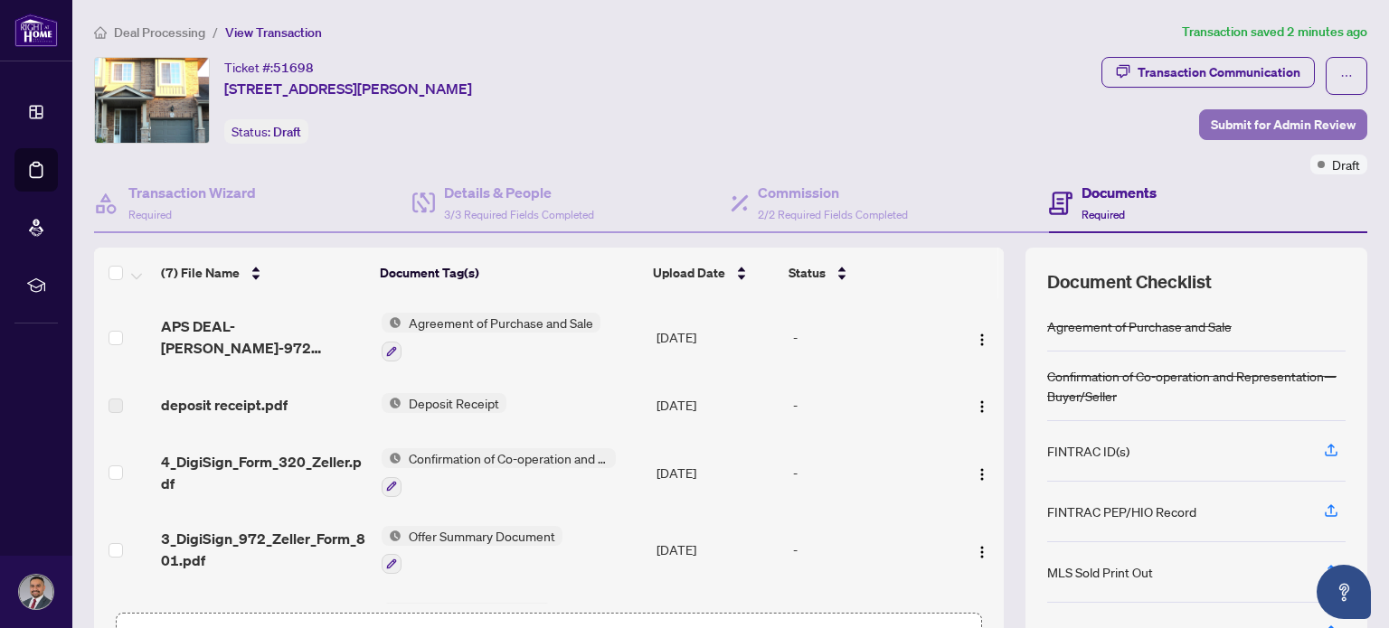
click at [1295, 125] on span "Submit for Admin Review" at bounding box center [1283, 124] width 145 height 29
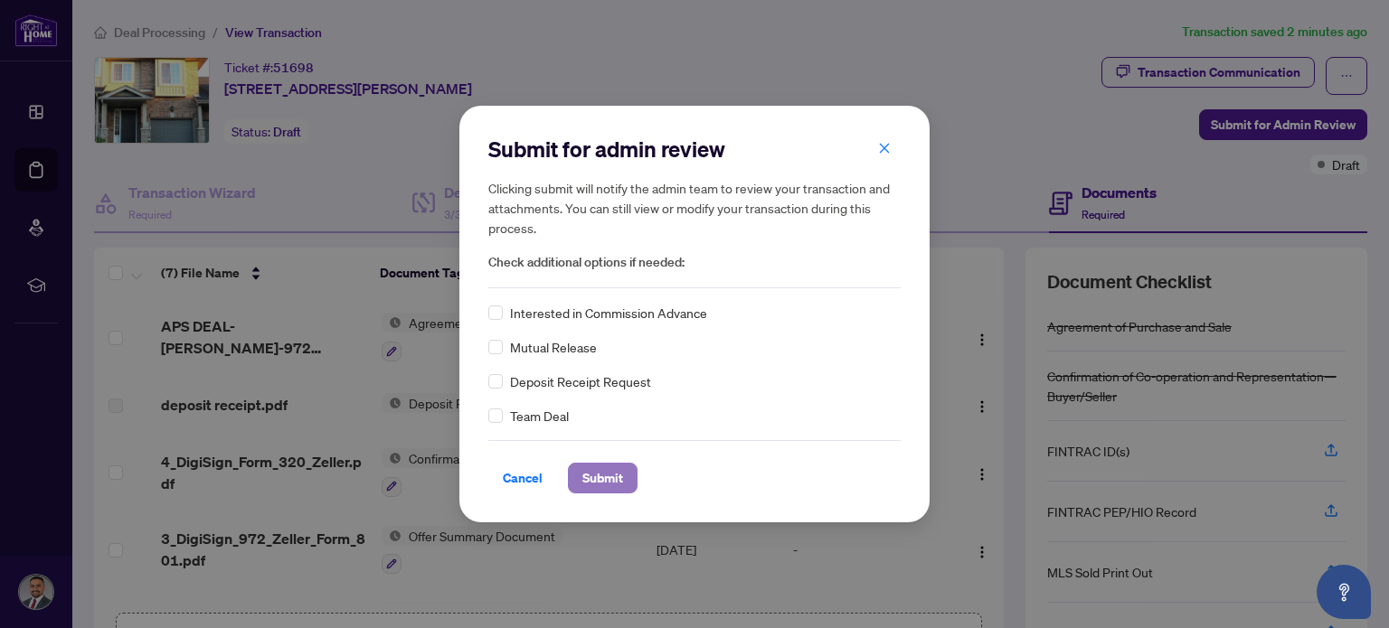
click at [604, 470] on span "Submit" at bounding box center [602, 478] width 41 height 29
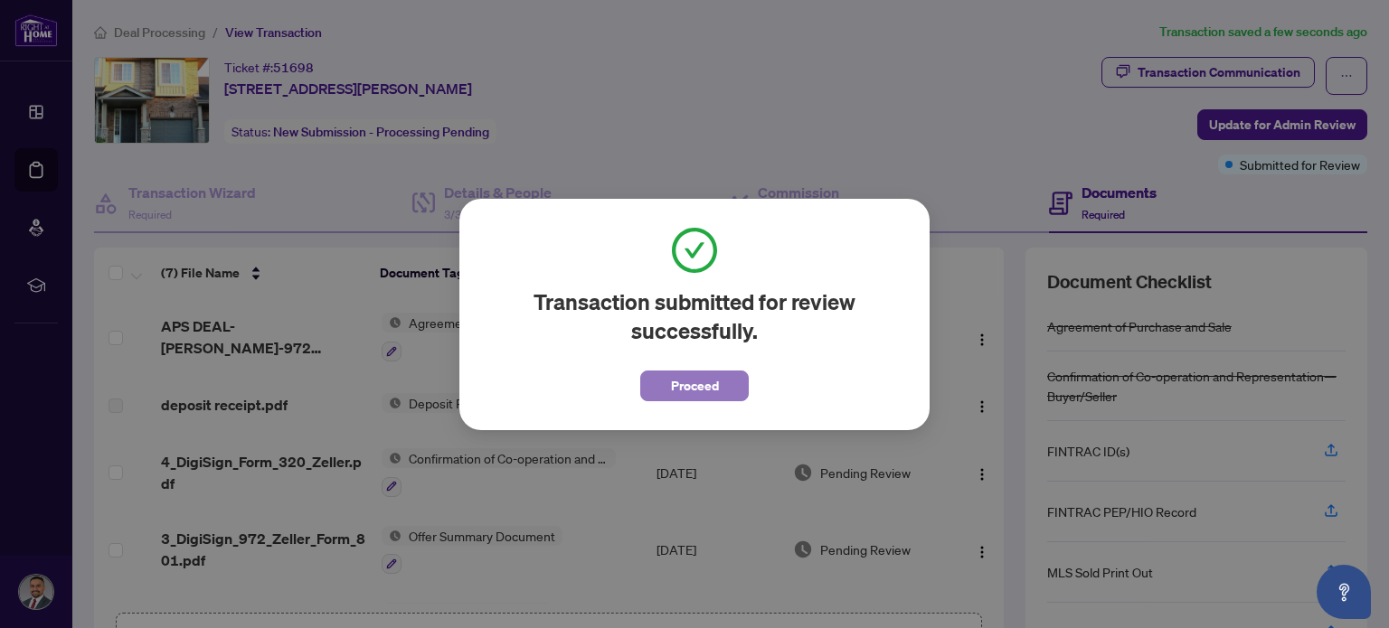
click at [671, 390] on span "Proceed" at bounding box center [695, 386] width 48 height 29
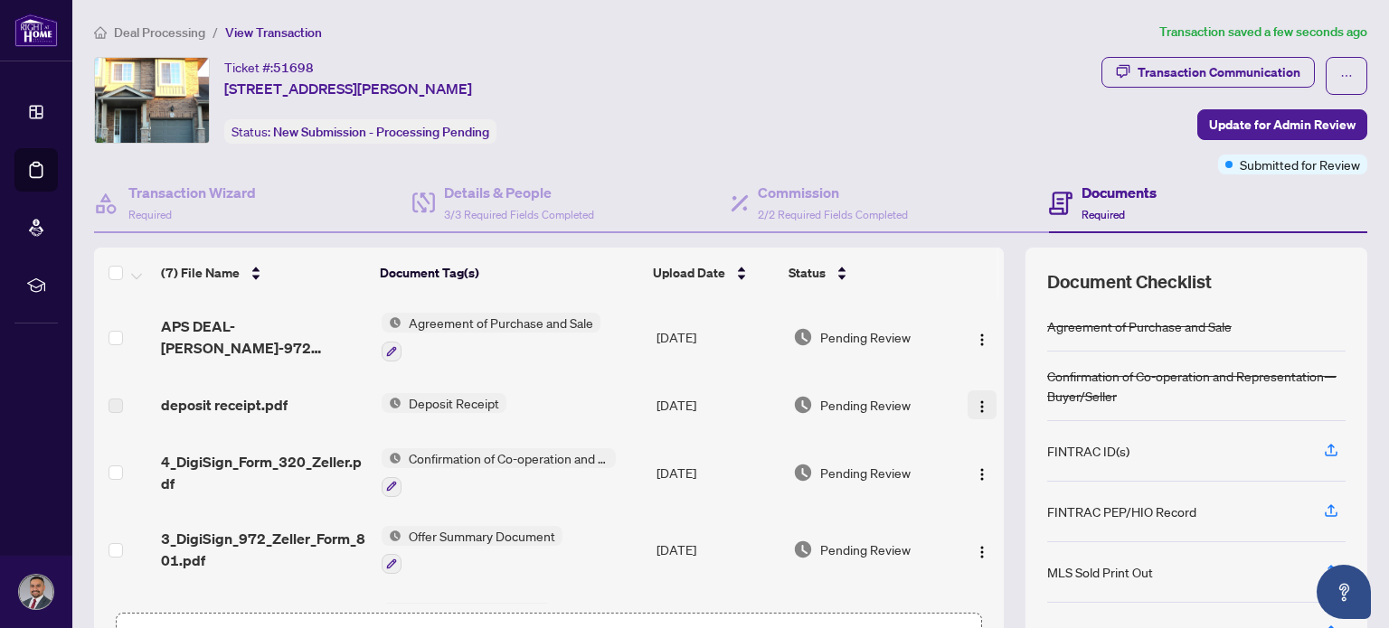
click at [975, 401] on img "button" at bounding box center [982, 407] width 14 height 14
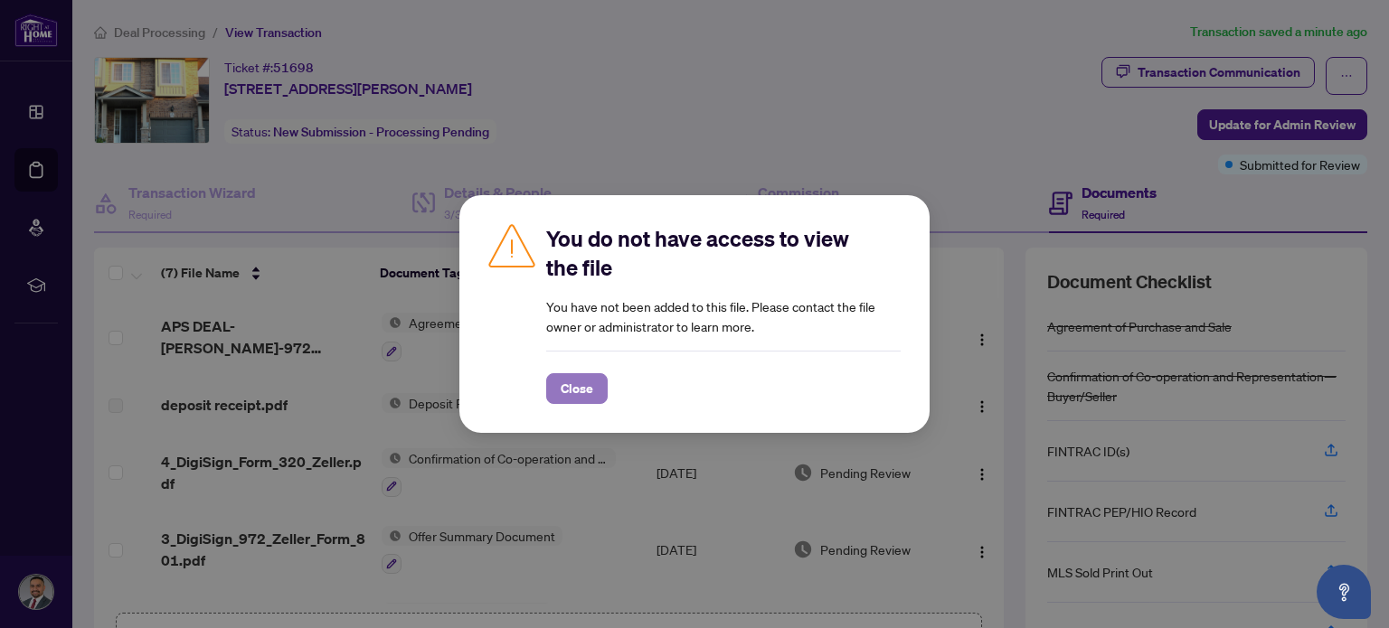
click at [566, 384] on span "Close" at bounding box center [577, 388] width 33 height 29
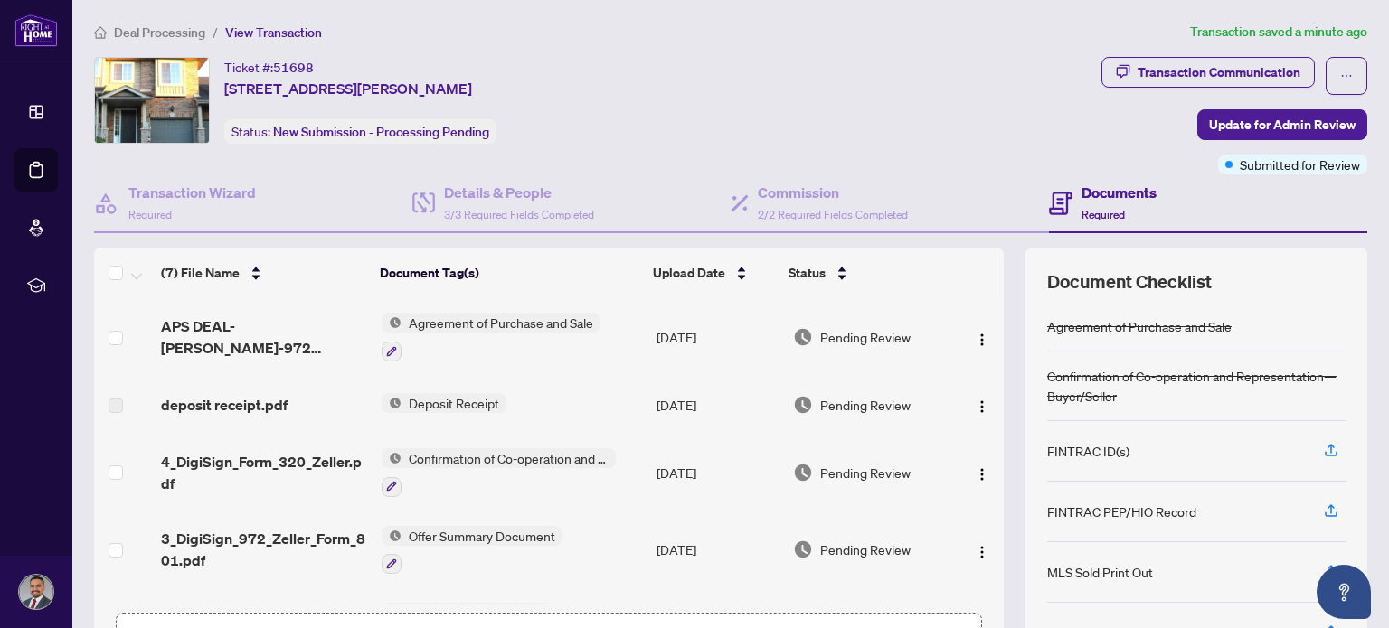
click at [389, 393] on img at bounding box center [392, 403] width 20 height 20
click at [970, 393] on button "button" at bounding box center [981, 405] width 29 height 29
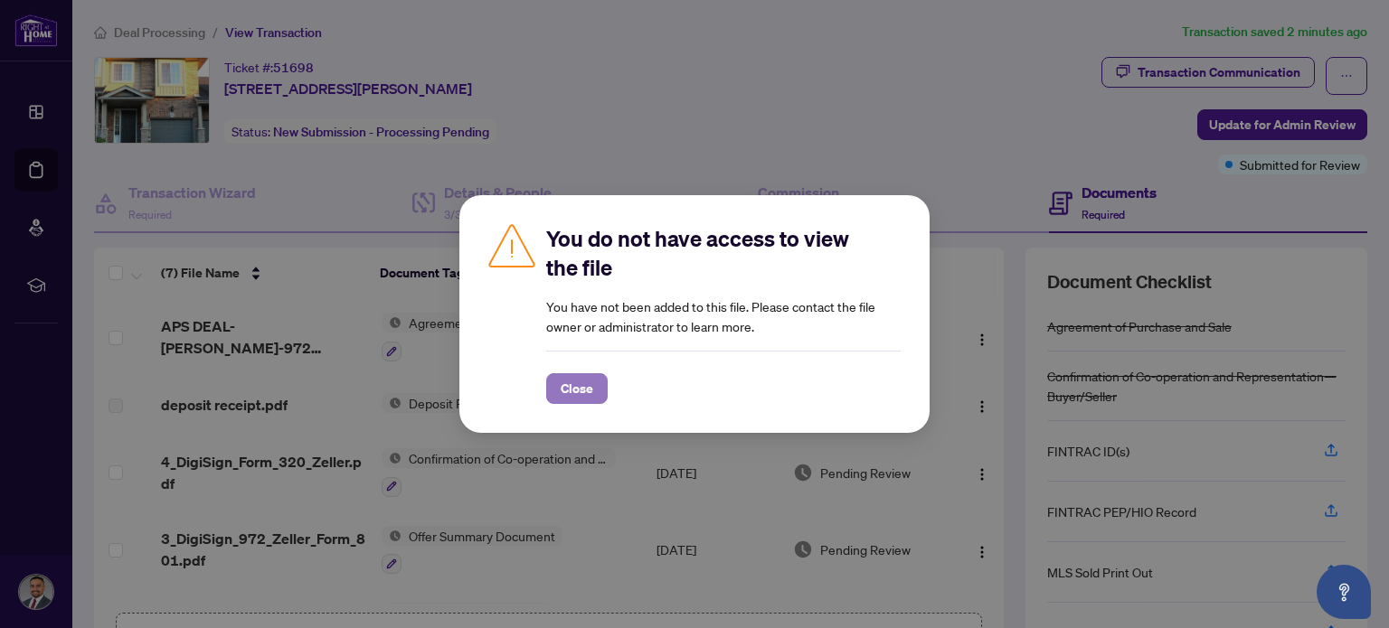
click at [597, 379] on button "Close" at bounding box center [576, 388] width 61 height 31
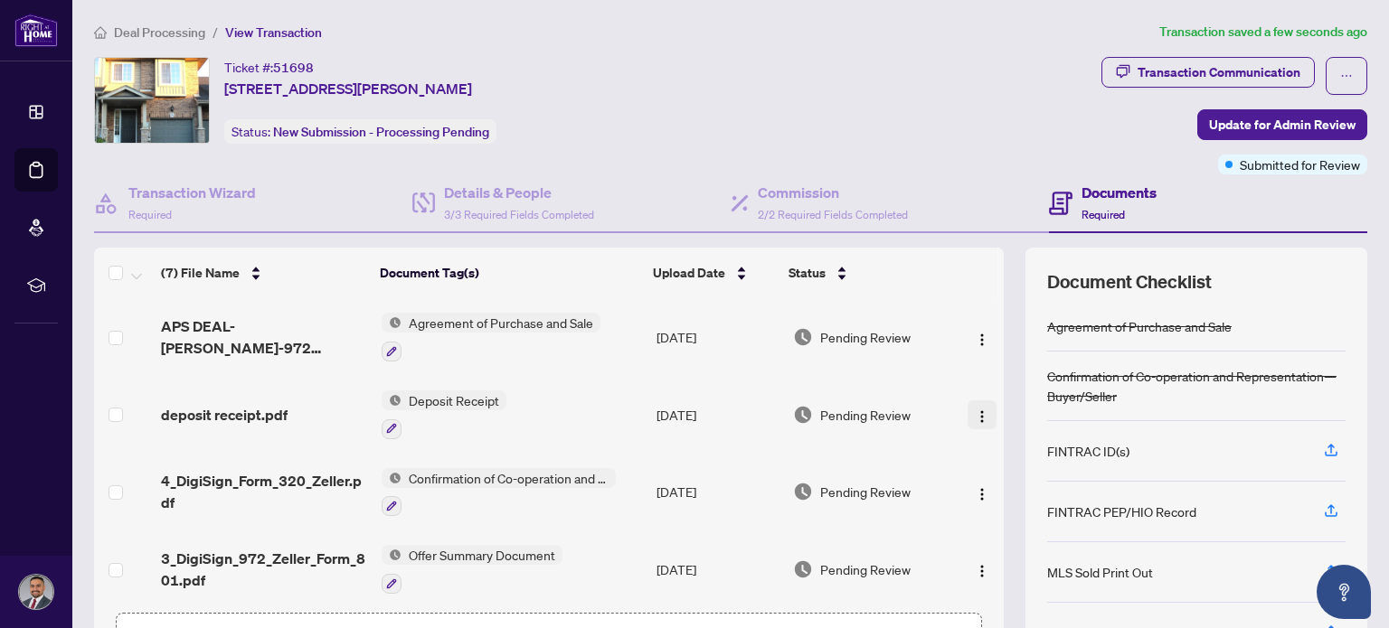
click at [975, 410] on img "button" at bounding box center [982, 417] width 14 height 14
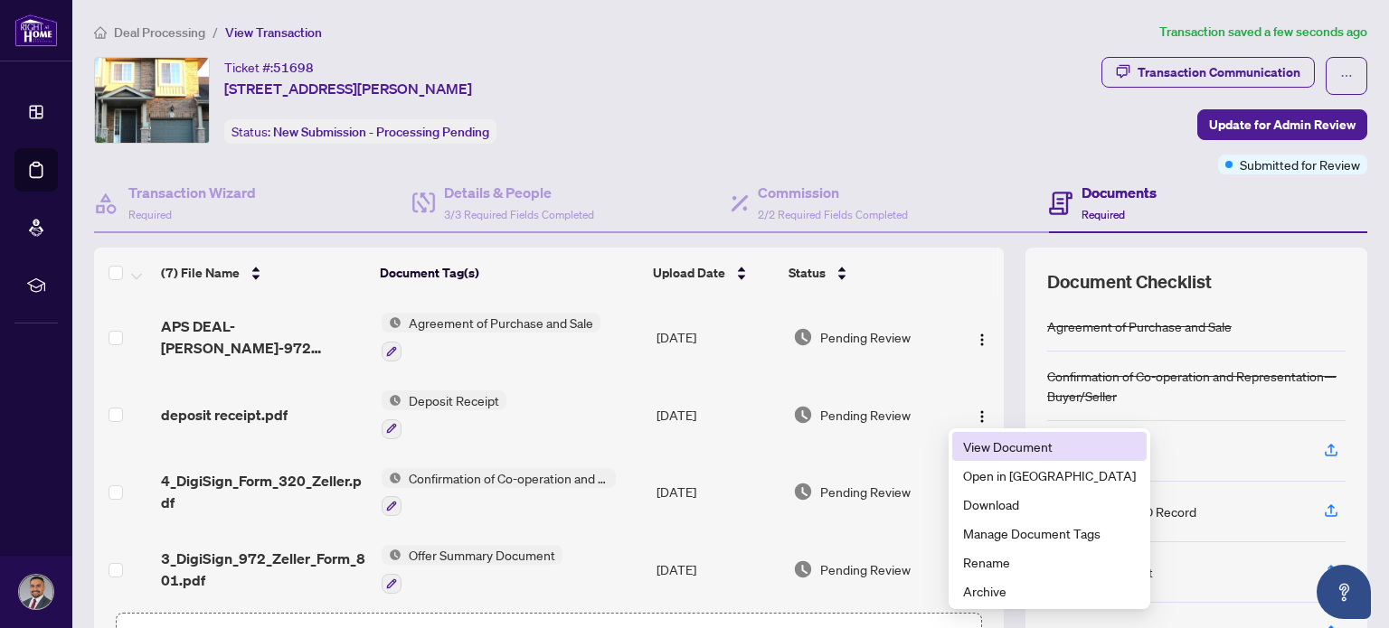
click at [997, 451] on span "View Document" at bounding box center [1049, 447] width 173 height 20
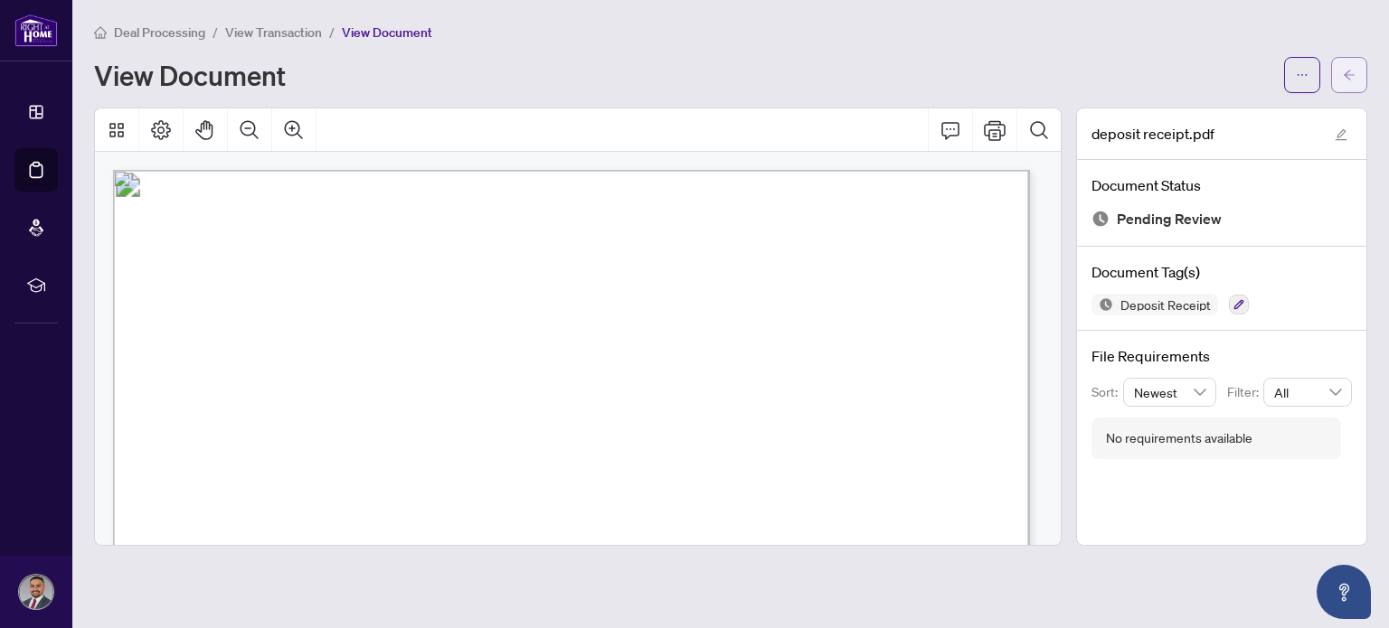
click at [1359, 61] on button "button" at bounding box center [1349, 75] width 36 height 36
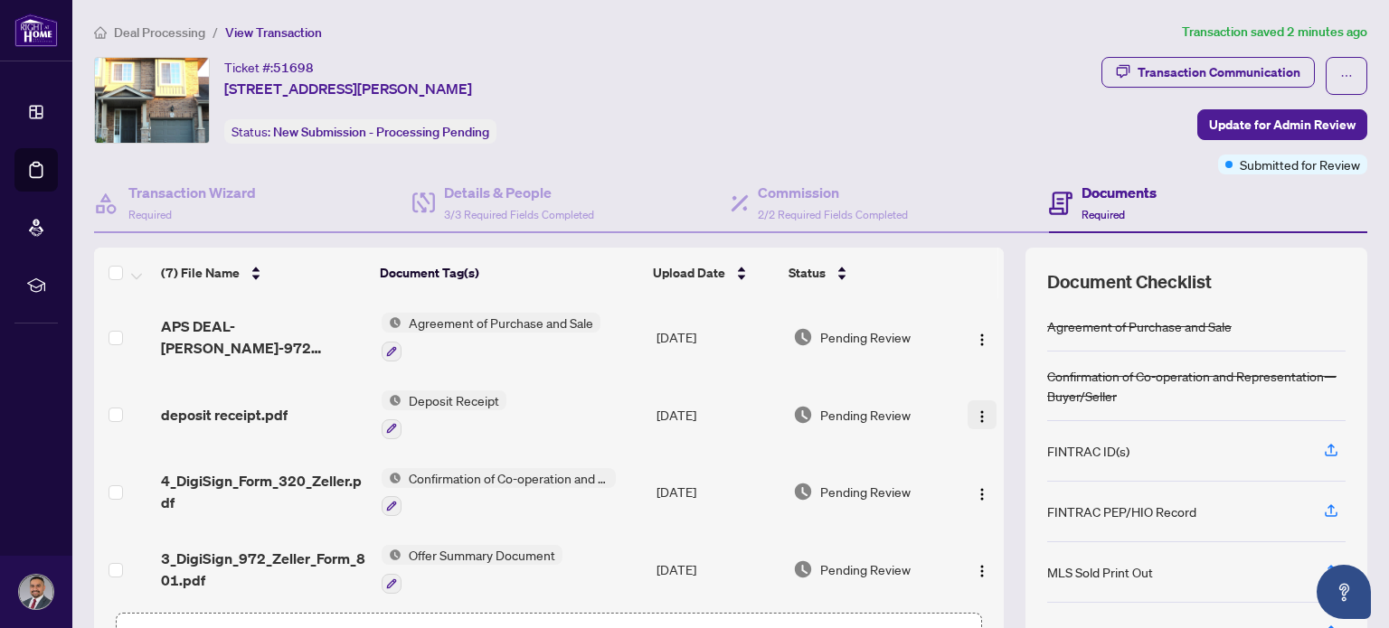
click at [975, 410] on img "button" at bounding box center [982, 417] width 14 height 14
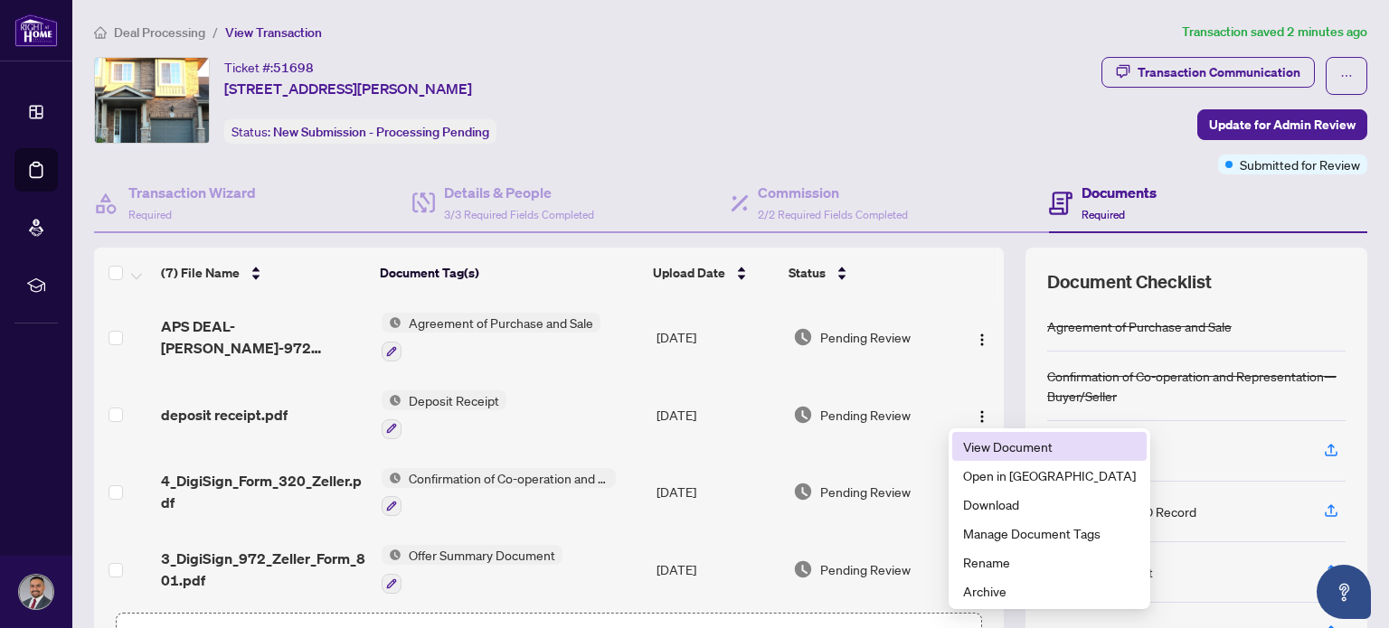
click at [997, 445] on span "View Document" at bounding box center [1049, 447] width 173 height 20
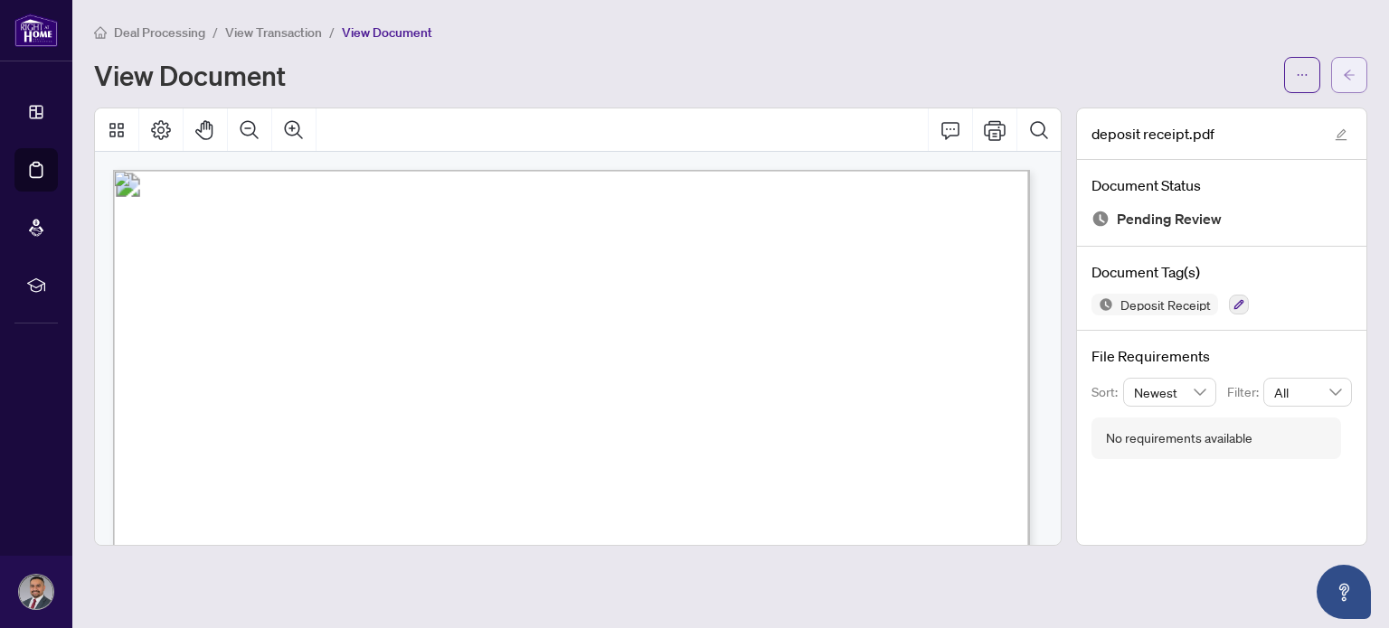
click at [1337, 71] on button "button" at bounding box center [1349, 75] width 36 height 36
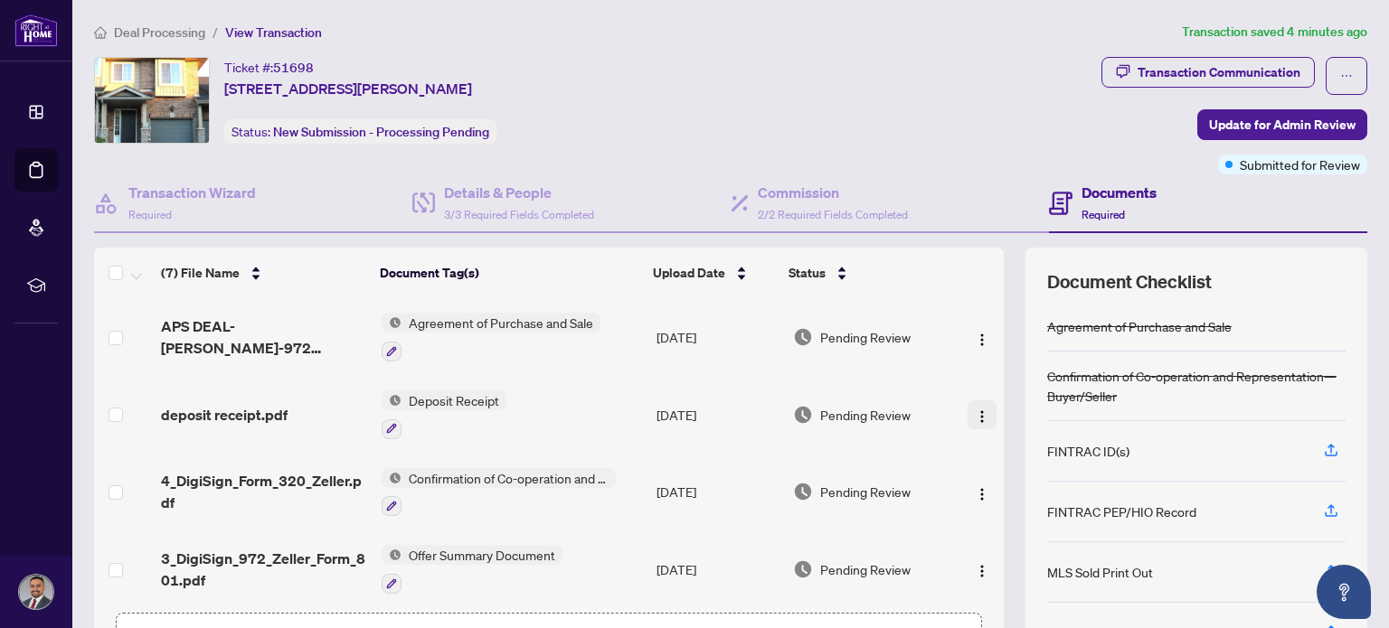
click at [975, 410] on img "button" at bounding box center [982, 417] width 14 height 14
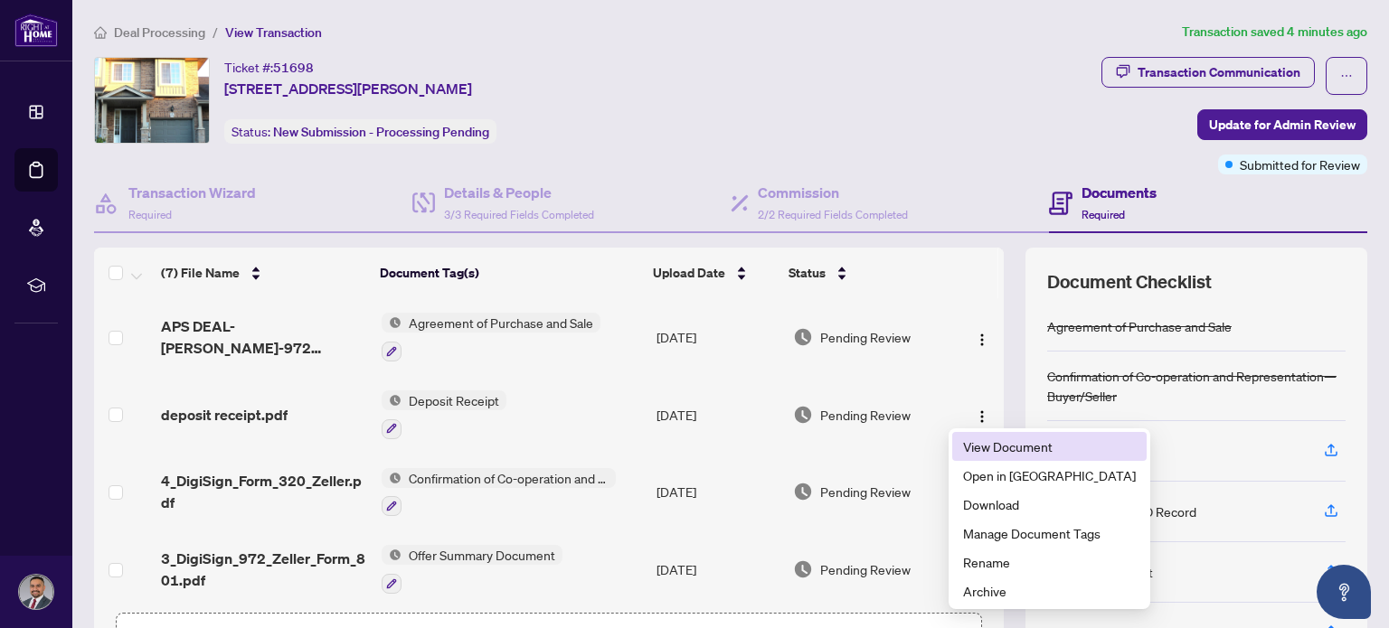
click at [987, 435] on li "View Document" at bounding box center [1049, 446] width 194 height 29
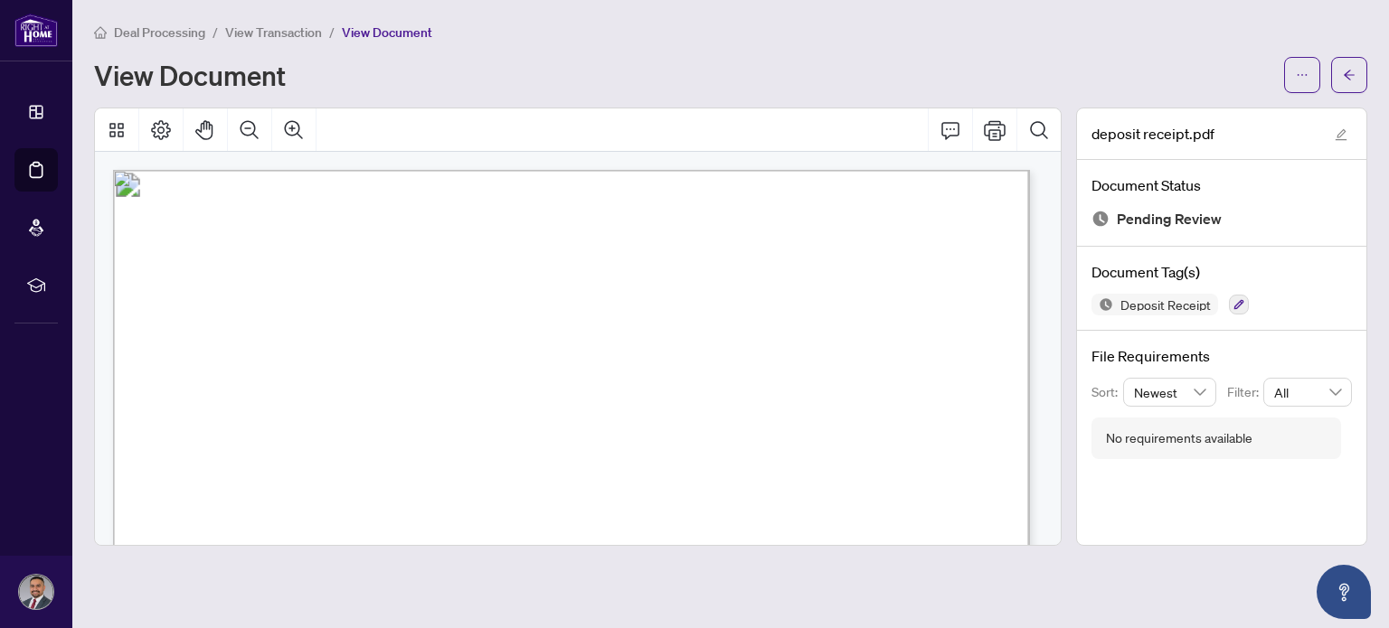
scroll to position [180, 0]
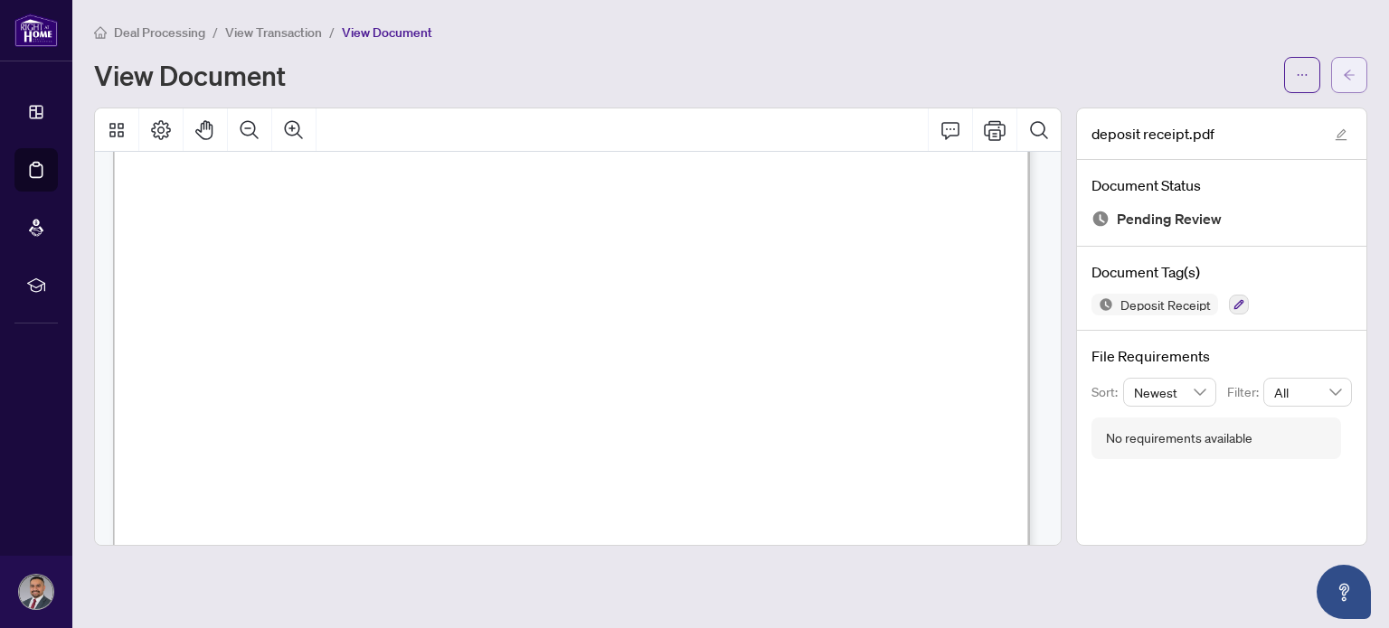
click at [1351, 75] on icon "arrow-left" at bounding box center [1349, 75] width 13 height 13
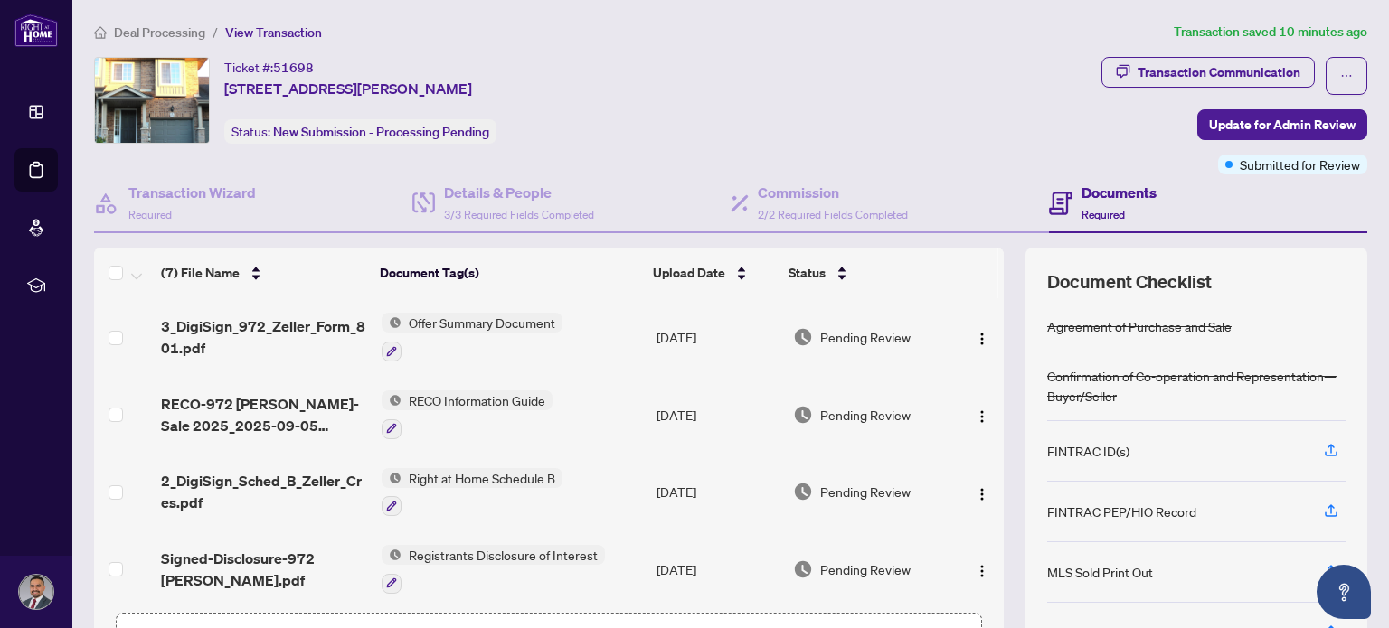
scroll to position [127, 0]
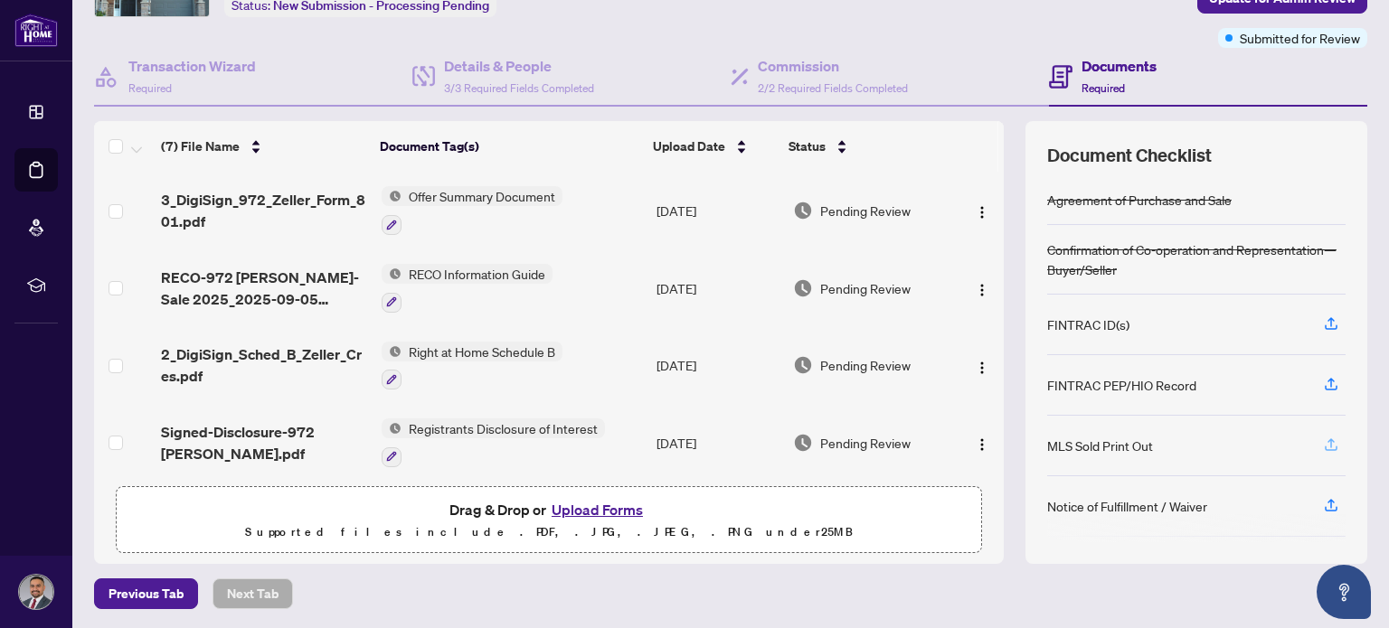
click at [1323, 437] on icon "button" at bounding box center [1331, 445] width 16 height 16
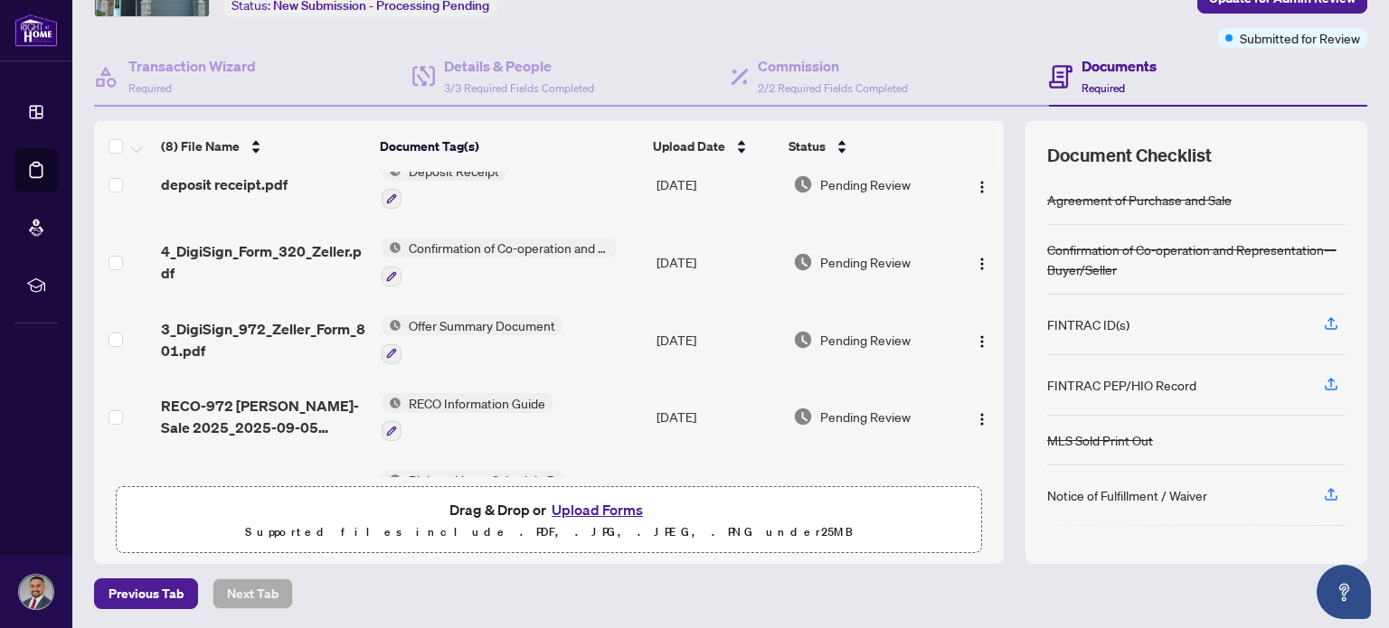
scroll to position [0, 0]
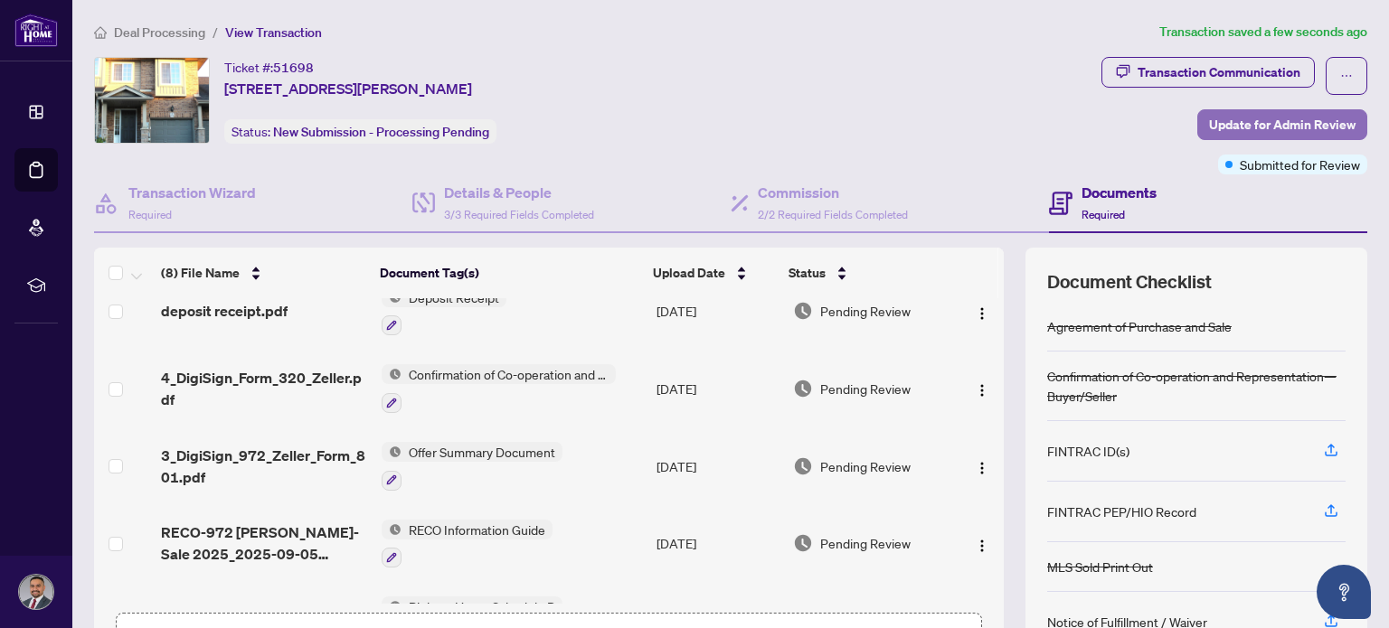
click at [1272, 128] on span "Update for Admin Review" at bounding box center [1282, 124] width 146 height 29
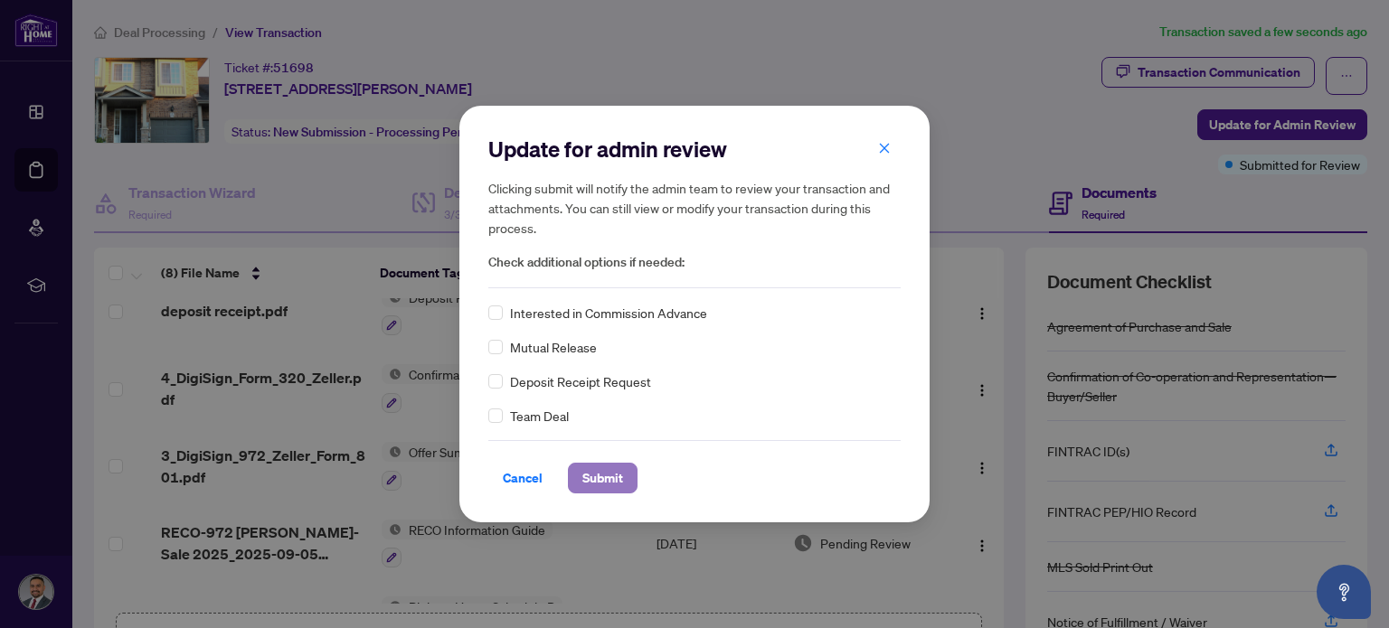
click at [619, 476] on span "Submit" at bounding box center [602, 478] width 41 height 29
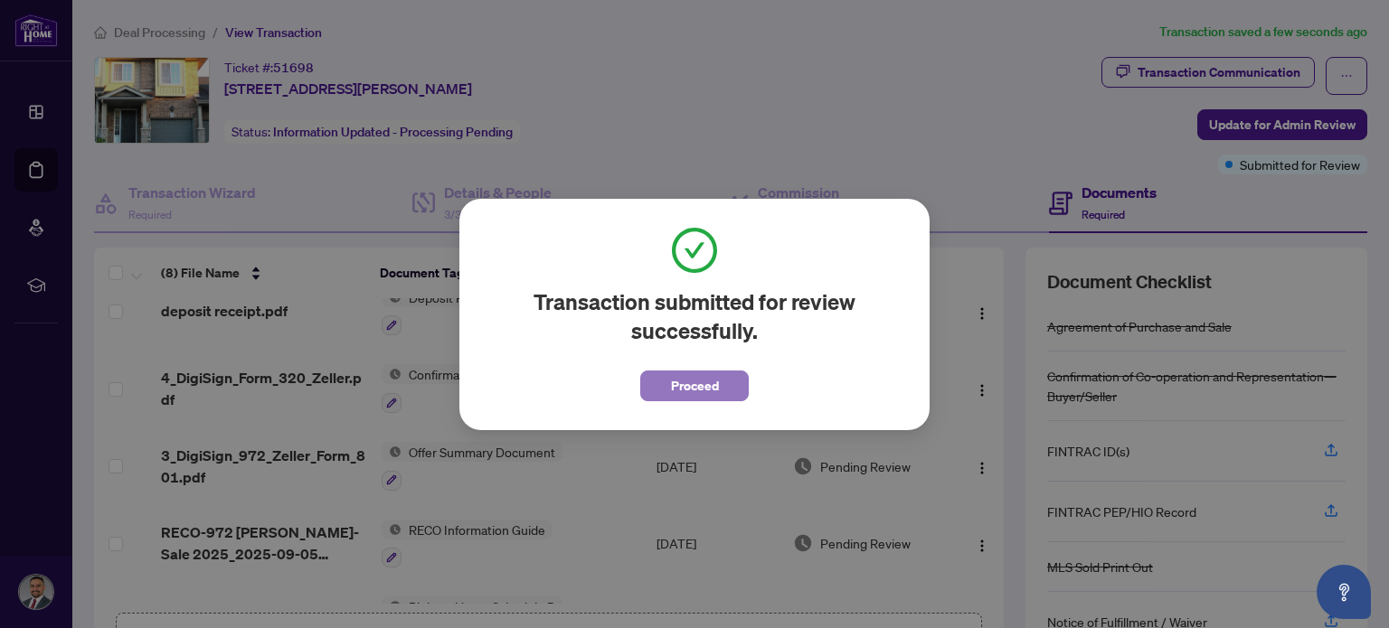
click at [703, 383] on span "Proceed" at bounding box center [695, 386] width 48 height 29
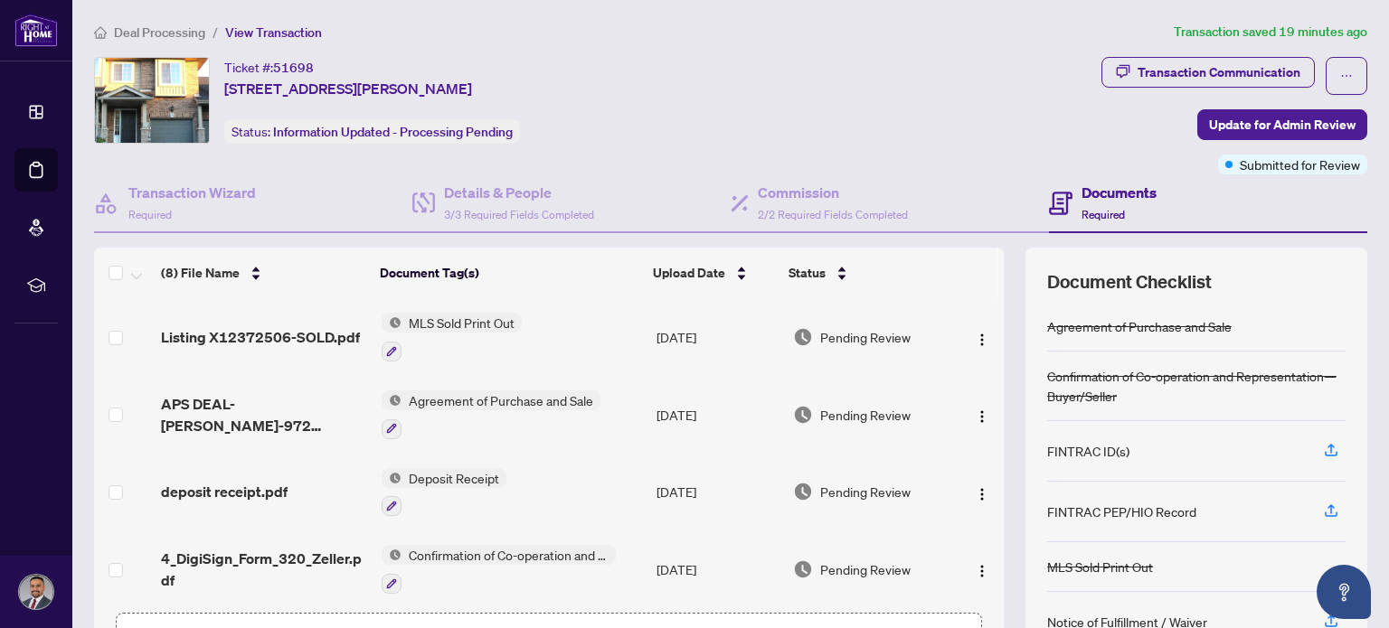
click at [644, 112] on div "Ticket #: 51698 972 Zeller Cres, Kitchener, Ontario N2A 0C9, Canada Status: Inf…" at bounding box center [594, 100] width 1000 height 87
